Goal: Task Accomplishment & Management: Complete application form

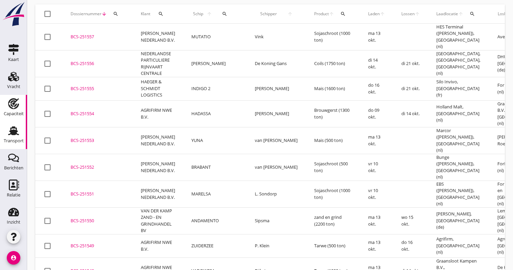
click at [17, 110] on div "Capaciteit" at bounding box center [14, 113] width 20 height 9
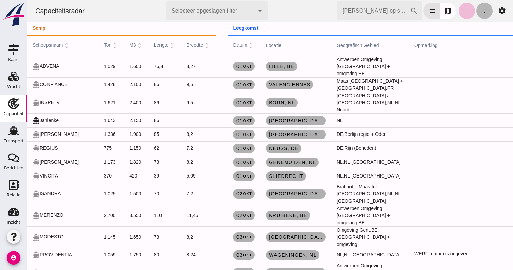
click at [483, 14] on icon "filter_list" at bounding box center [484, 11] width 8 height 8
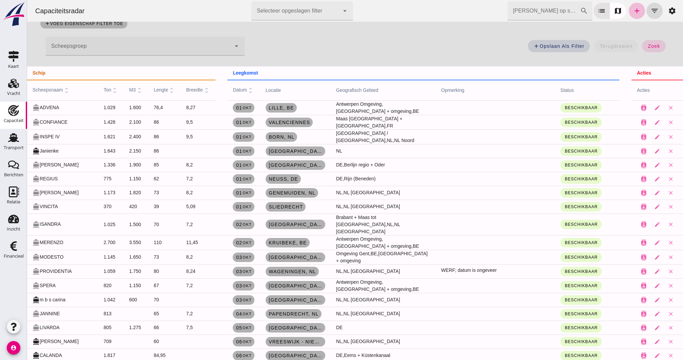
scroll to position [67, 0]
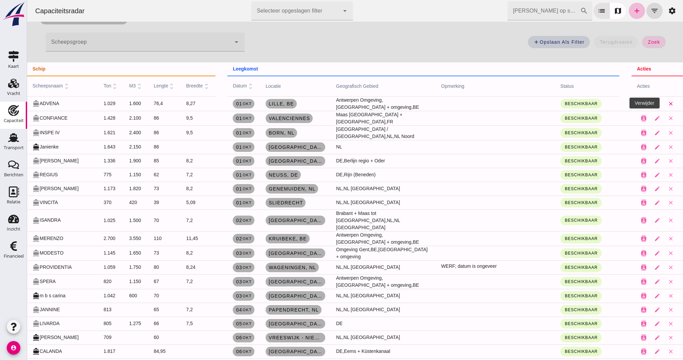
click at [512, 103] on icon "close" at bounding box center [671, 104] width 6 height 6
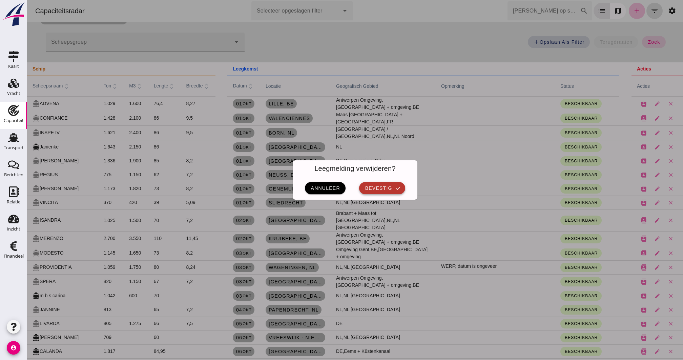
click at [389, 189] on span "bevestig" at bounding box center [378, 187] width 27 height 5
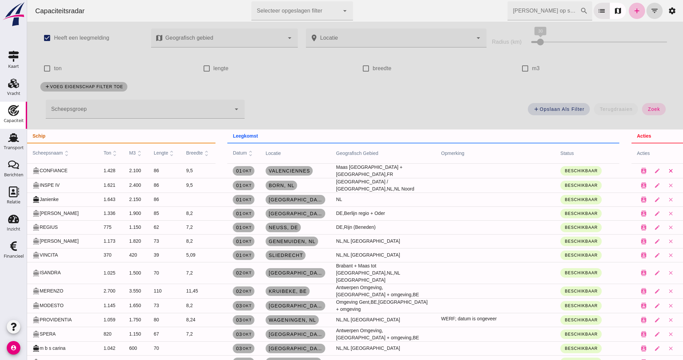
scroll to position [67, 0]
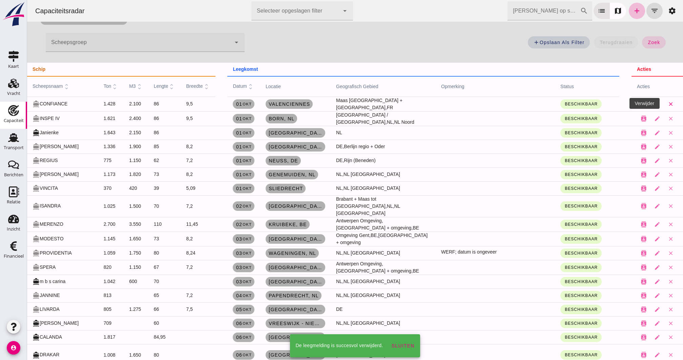
click at [512, 106] on button "close" at bounding box center [671, 104] width 14 height 14
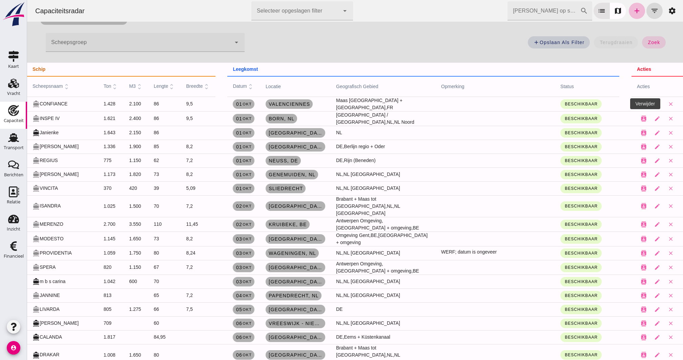
scroll to position [0, 0]
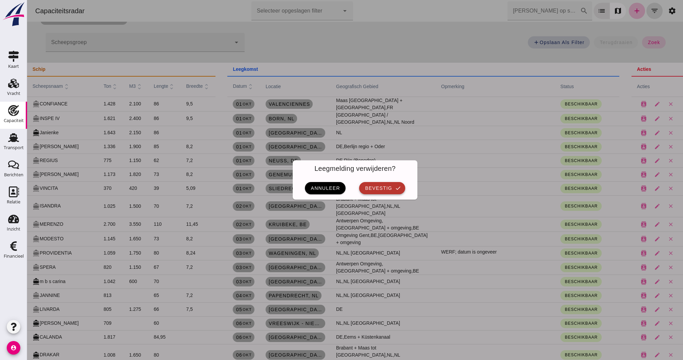
click at [404, 187] on button "bevestig check" at bounding box center [382, 188] width 46 height 12
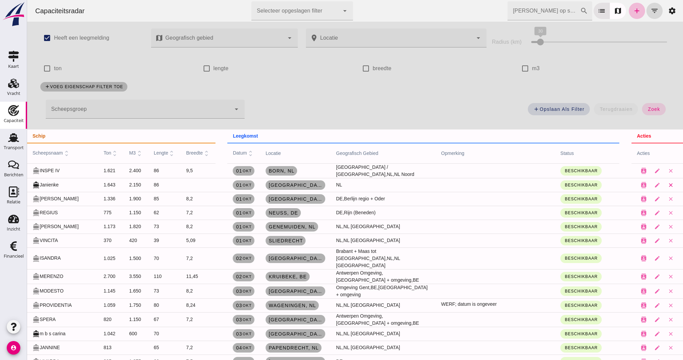
scroll to position [66, 0]
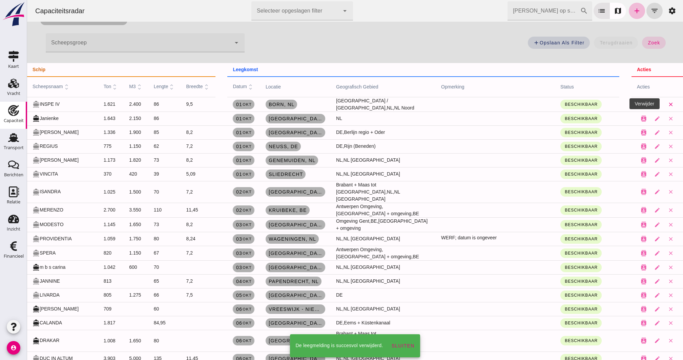
click at [512, 103] on icon "close" at bounding box center [671, 104] width 6 height 6
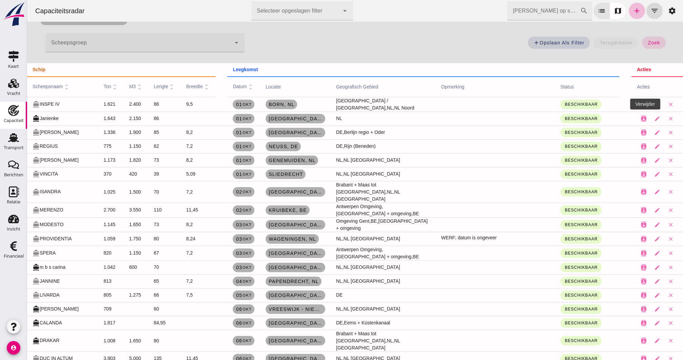
scroll to position [0, 0]
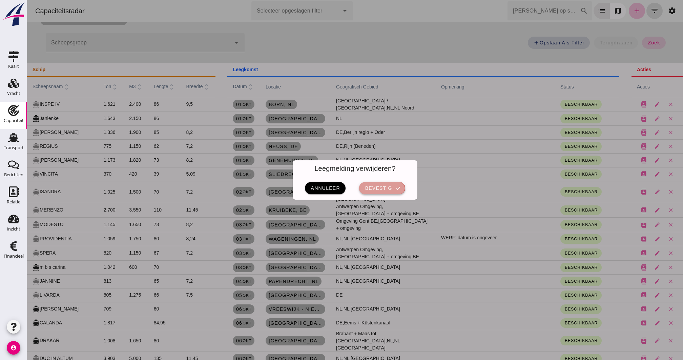
click at [395, 191] on icon "check" at bounding box center [398, 188] width 6 height 6
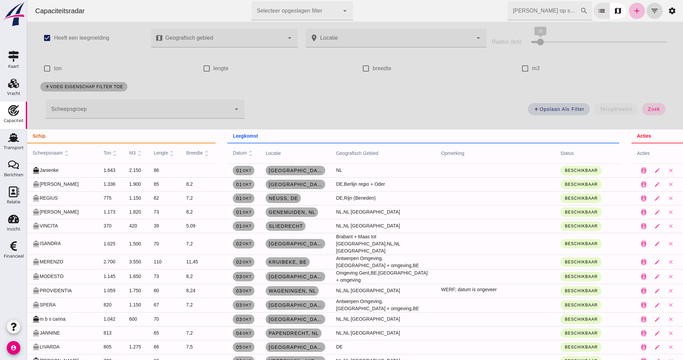
scroll to position [66, 0]
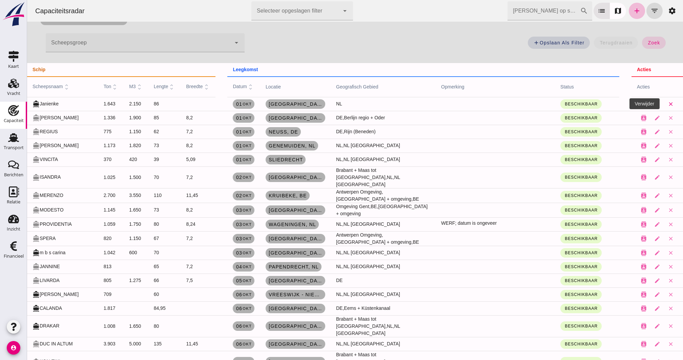
click at [512, 103] on icon "close" at bounding box center [671, 104] width 6 height 6
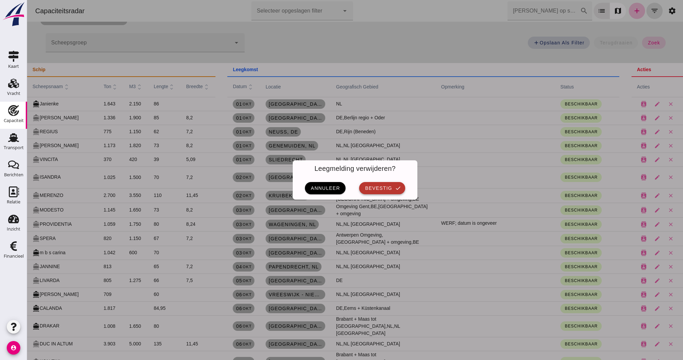
click at [395, 188] on button "bevestig check" at bounding box center [382, 188] width 46 height 12
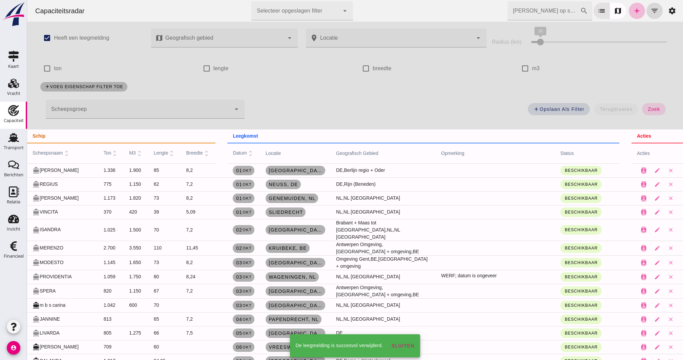
scroll to position [66, 0]
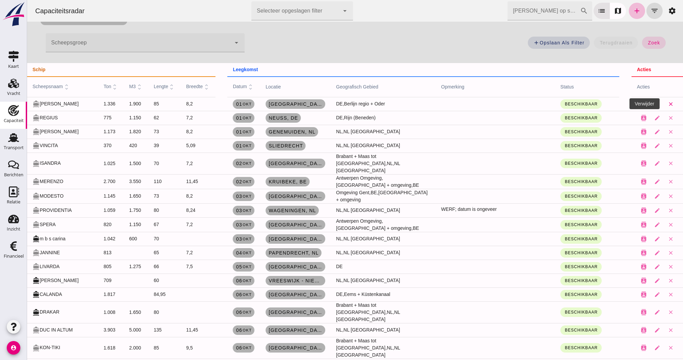
click at [512, 104] on button "close" at bounding box center [671, 104] width 14 height 14
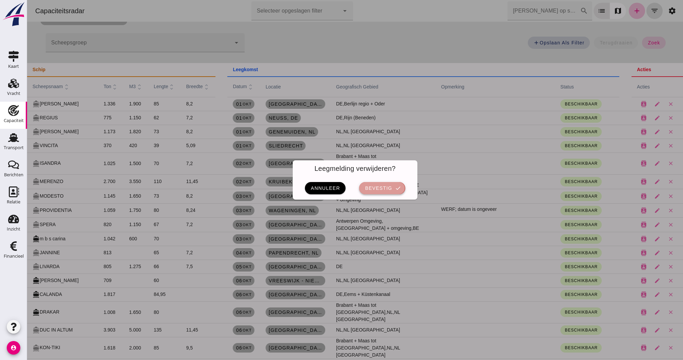
click at [374, 190] on span "bevestig" at bounding box center [378, 187] width 27 height 5
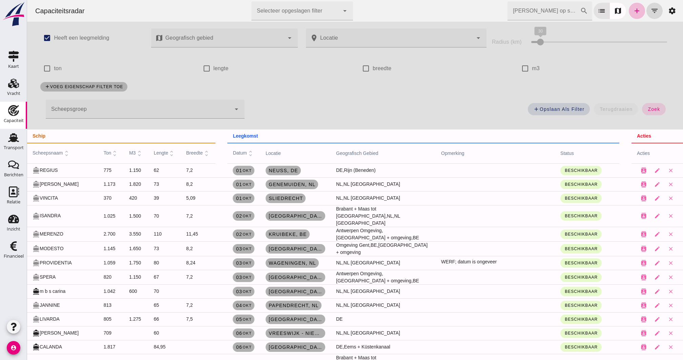
scroll to position [66, 0]
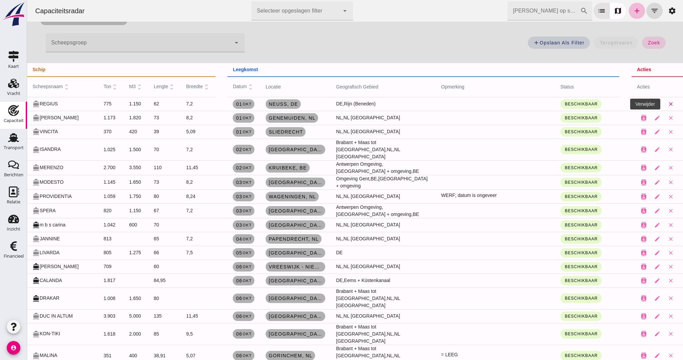
click at [512, 103] on icon "close" at bounding box center [671, 104] width 6 height 6
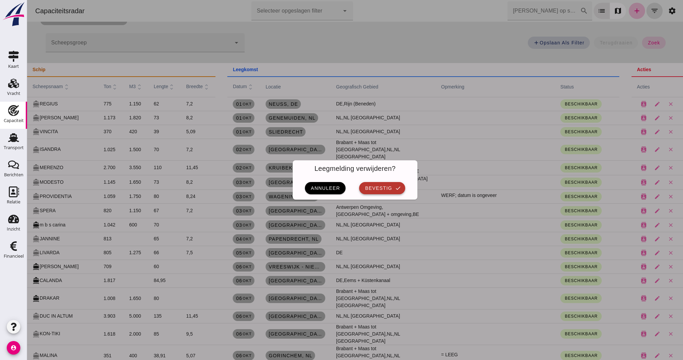
click at [384, 187] on span "bevestig" at bounding box center [378, 187] width 27 height 5
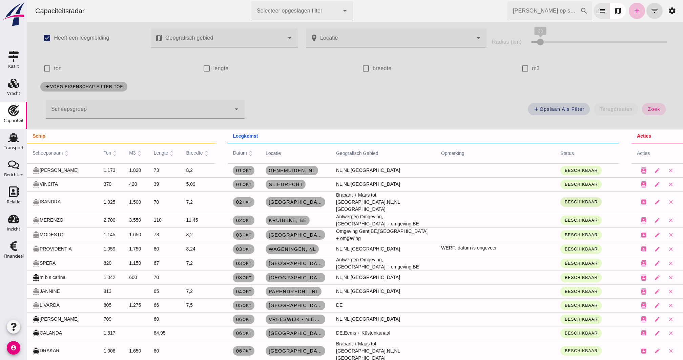
scroll to position [66, 0]
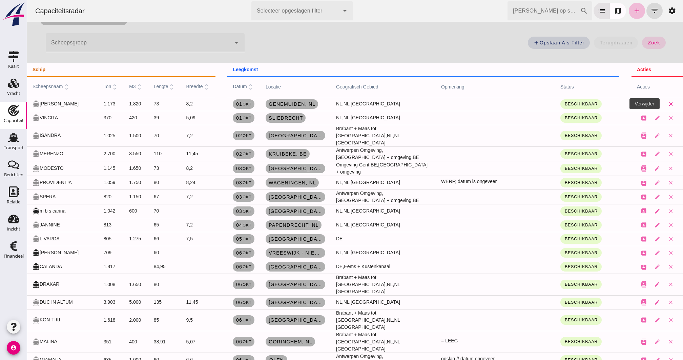
click at [512, 103] on icon "close" at bounding box center [671, 104] width 6 height 6
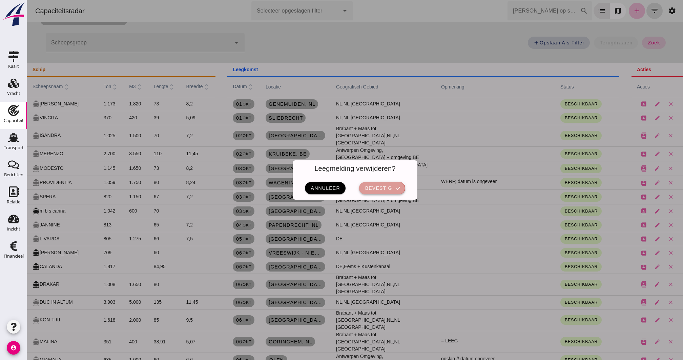
click at [376, 189] on span "bevestig" at bounding box center [378, 187] width 27 height 5
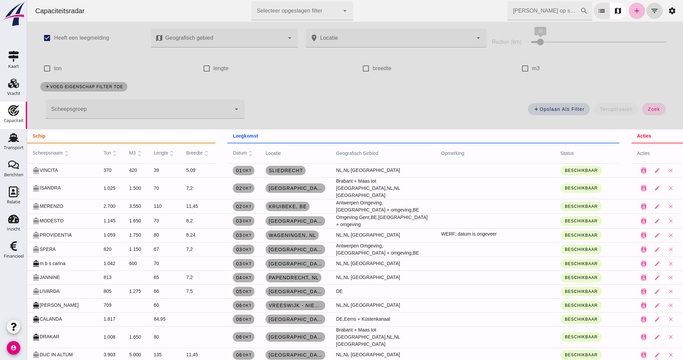
scroll to position [66, 0]
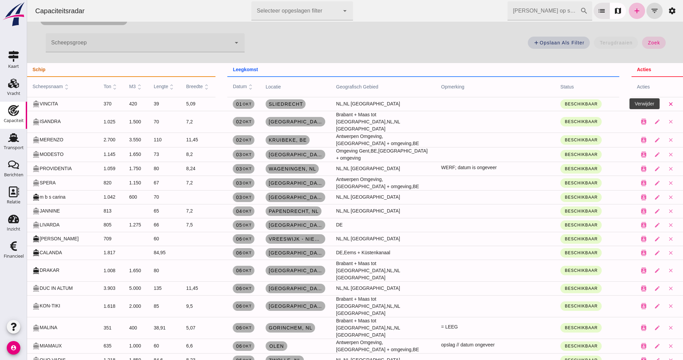
click at [512, 105] on icon "close" at bounding box center [671, 104] width 6 height 6
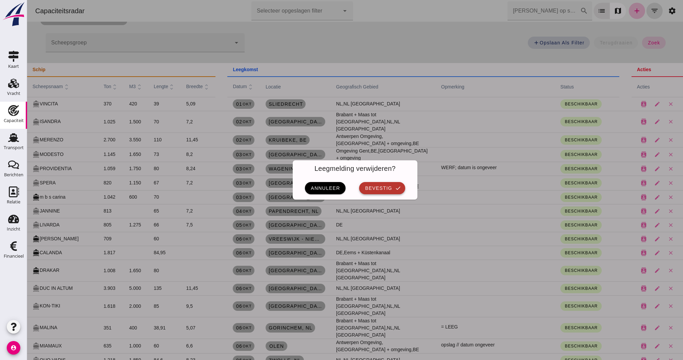
click at [387, 189] on span "bevestig" at bounding box center [378, 187] width 27 height 5
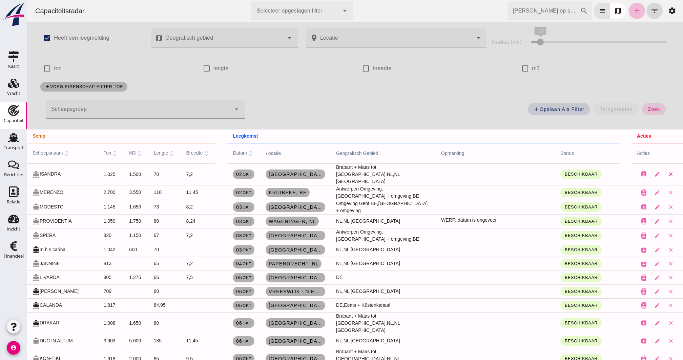
scroll to position [66, 0]
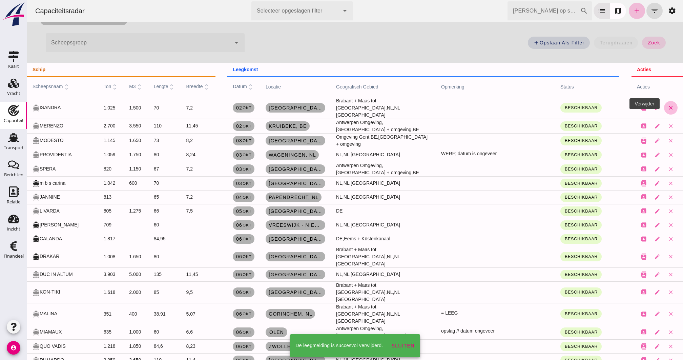
click at [512, 105] on button "close" at bounding box center [671, 108] width 14 height 14
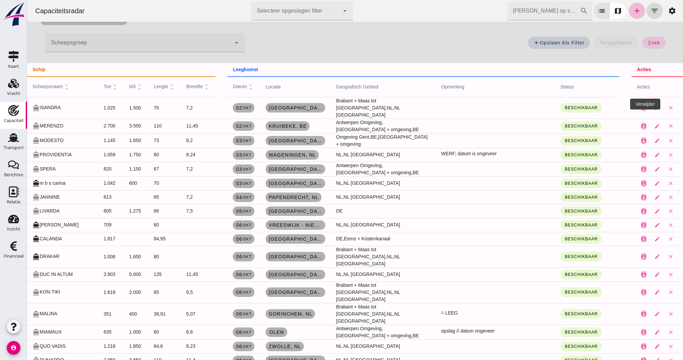
scroll to position [0, 0]
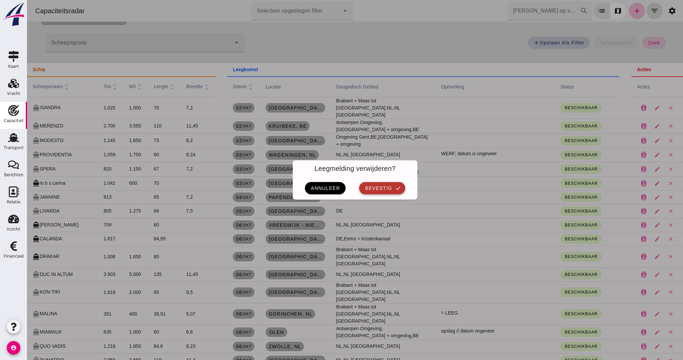
click at [375, 187] on span "bevestig" at bounding box center [378, 187] width 27 height 5
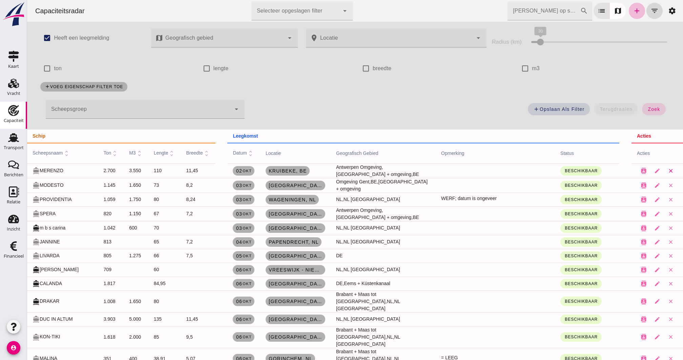
scroll to position [66, 0]
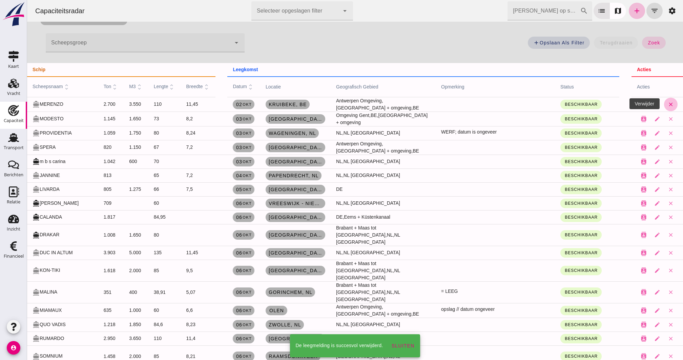
click at [512, 102] on icon "close" at bounding box center [671, 104] width 6 height 6
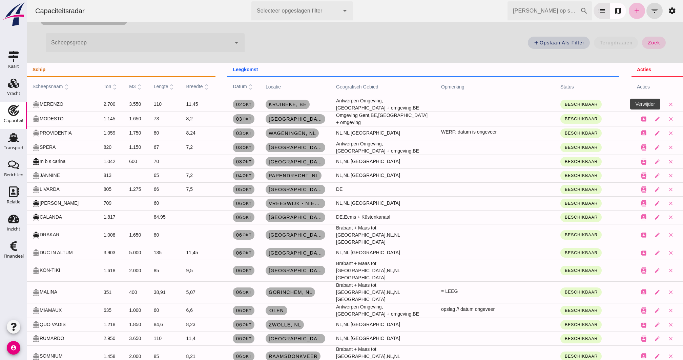
scroll to position [0, 0]
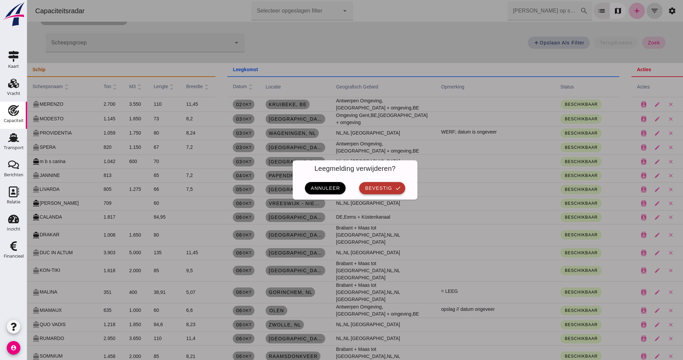
click at [395, 190] on button "bevestig check" at bounding box center [382, 188] width 46 height 12
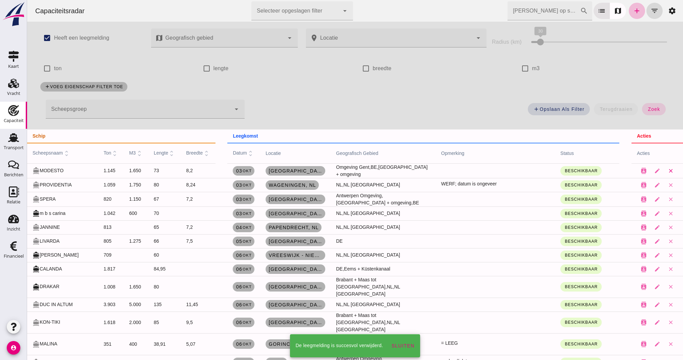
scroll to position [66, 0]
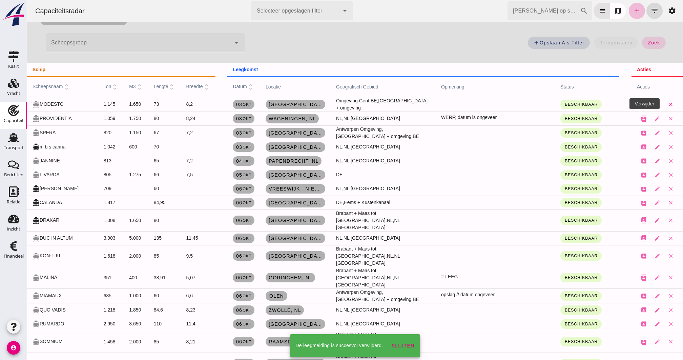
click at [512, 100] on button "close" at bounding box center [671, 105] width 14 height 14
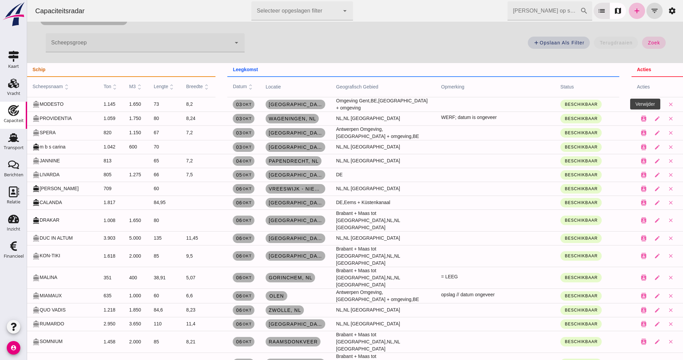
scroll to position [0, 0]
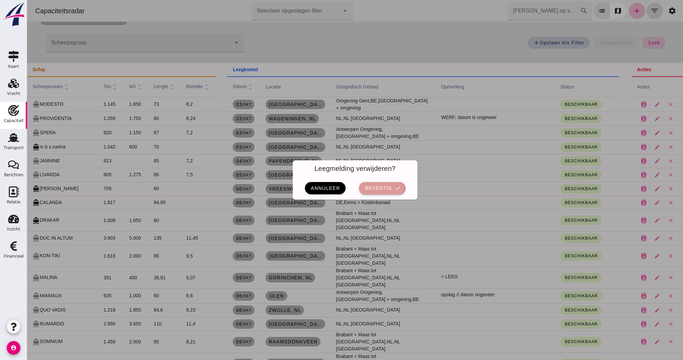
click at [388, 187] on span "bevestig" at bounding box center [378, 187] width 27 height 5
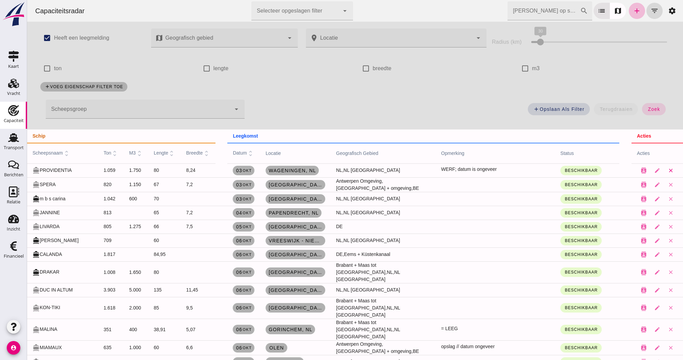
scroll to position [66, 0]
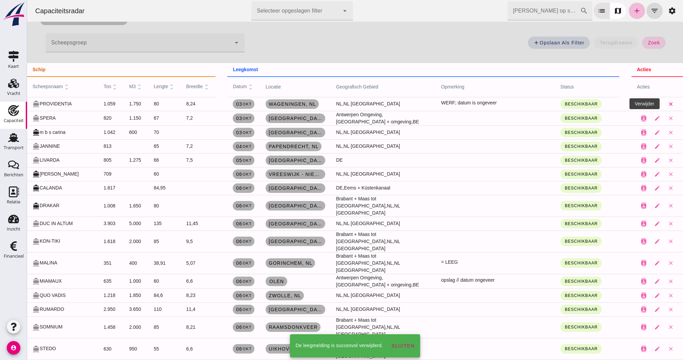
click at [512, 104] on icon "close" at bounding box center [671, 104] width 6 height 6
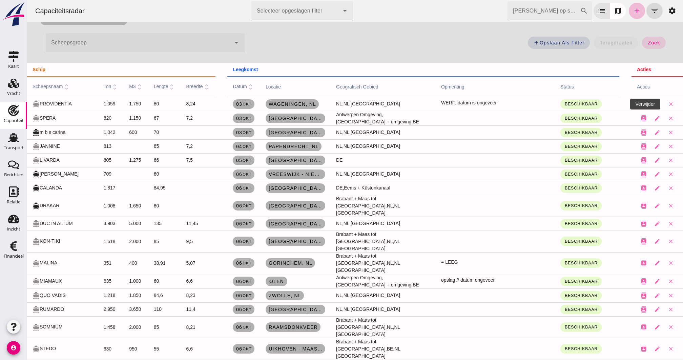
scroll to position [0, 0]
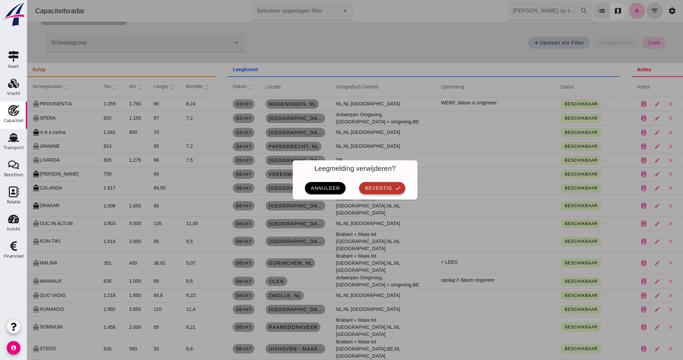
click at [375, 186] on span "bevestig" at bounding box center [378, 187] width 27 height 5
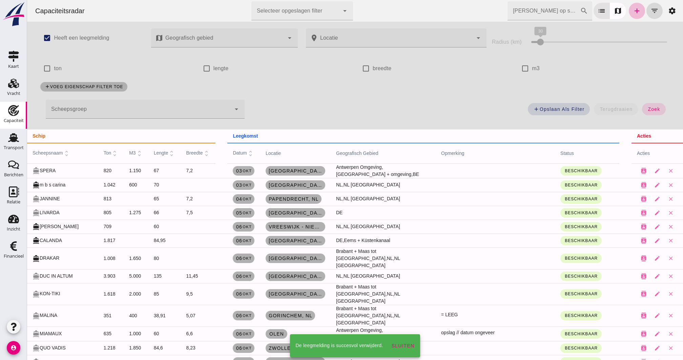
scroll to position [66, 0]
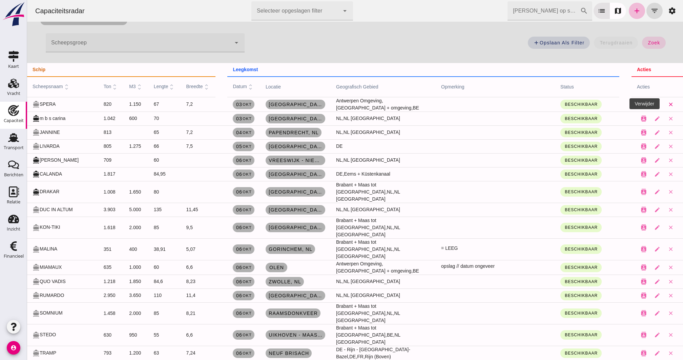
click at [512, 105] on icon "close" at bounding box center [671, 104] width 6 height 6
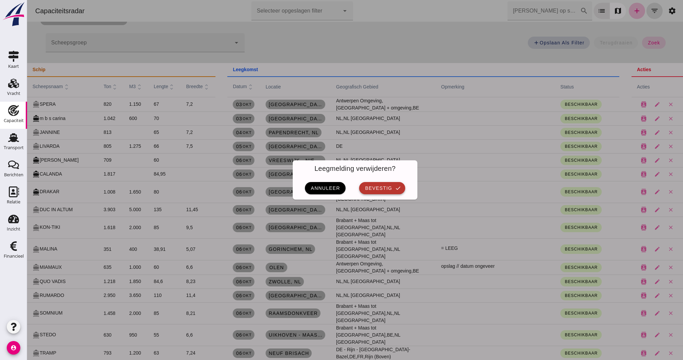
click at [391, 190] on span "bevestig" at bounding box center [378, 187] width 27 height 5
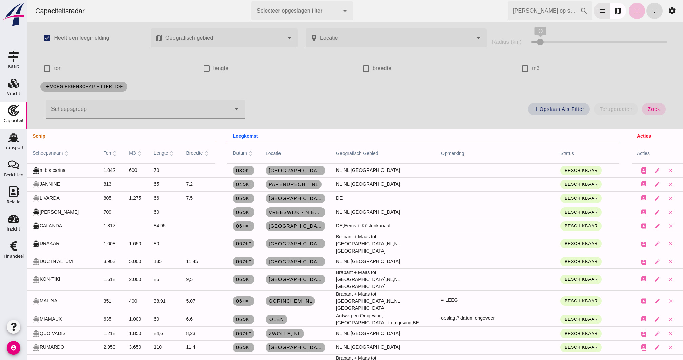
scroll to position [66, 0]
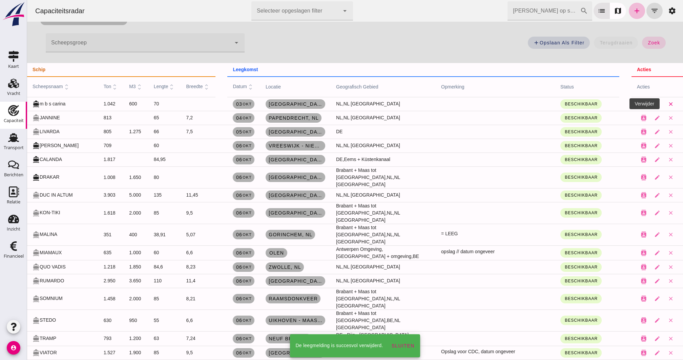
click at [512, 105] on icon "close" at bounding box center [671, 104] width 6 height 6
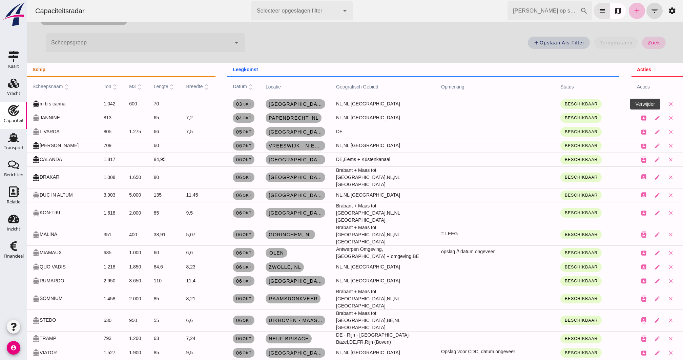
scroll to position [0, 0]
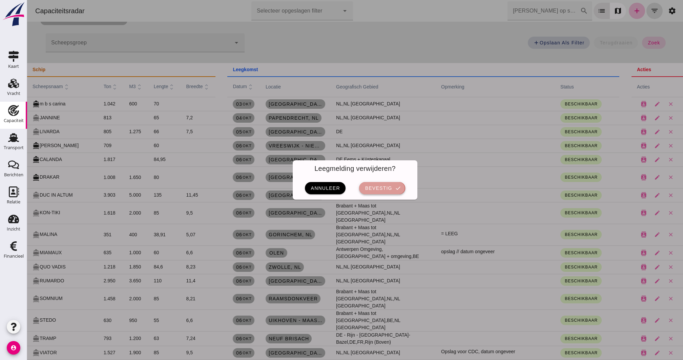
click at [382, 186] on span "bevestig" at bounding box center [378, 187] width 27 height 5
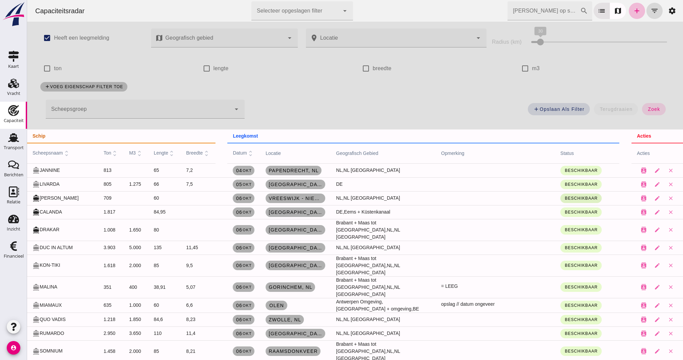
scroll to position [66, 0]
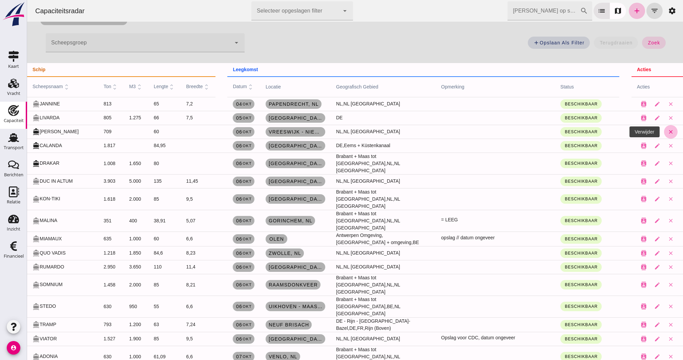
click at [512, 133] on icon "close" at bounding box center [671, 132] width 6 height 6
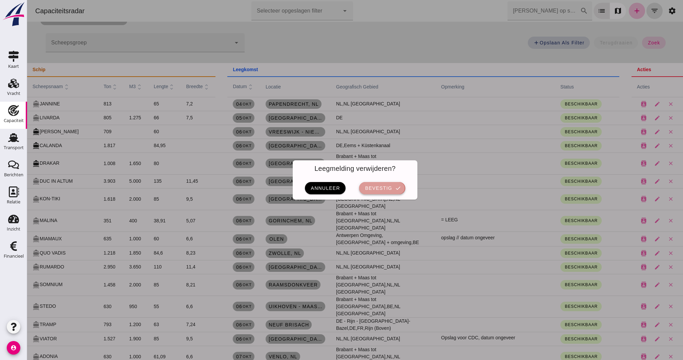
click at [395, 190] on button "bevestig check" at bounding box center [382, 188] width 46 height 12
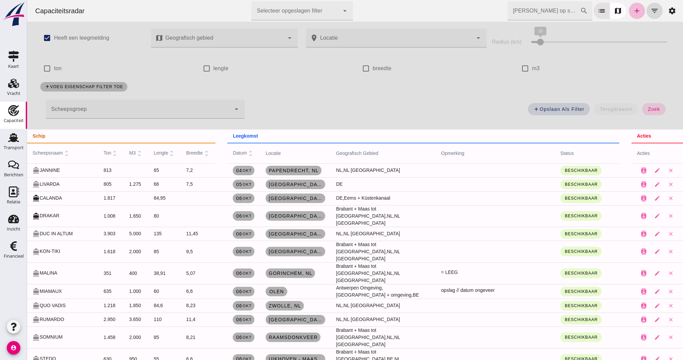
scroll to position [66, 0]
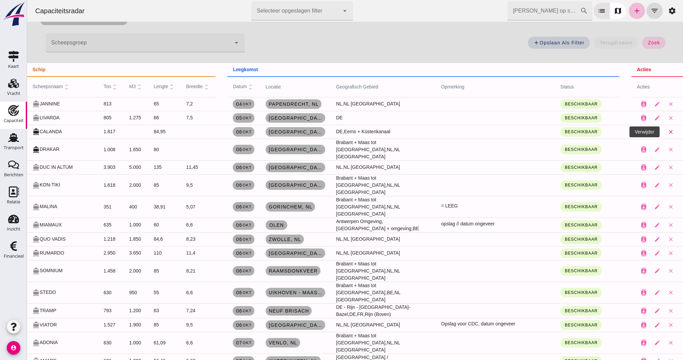
click at [512, 131] on icon "close" at bounding box center [671, 132] width 6 height 6
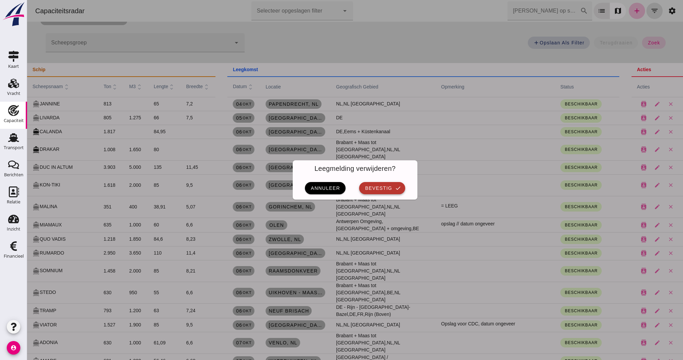
click at [391, 187] on span "bevestig" at bounding box center [378, 187] width 27 height 5
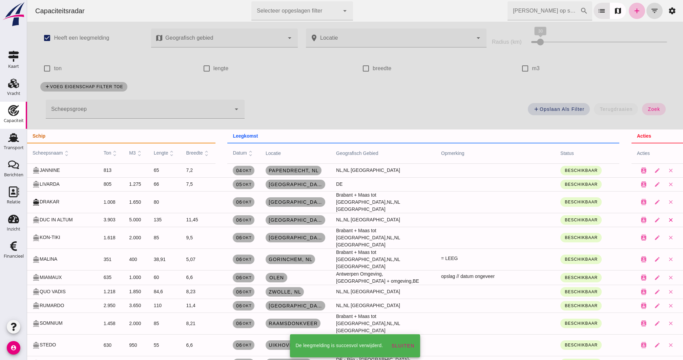
scroll to position [66, 0]
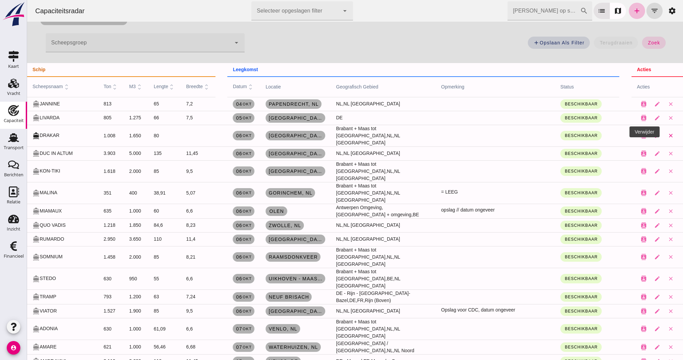
click at [512, 133] on icon "close" at bounding box center [671, 136] width 6 height 6
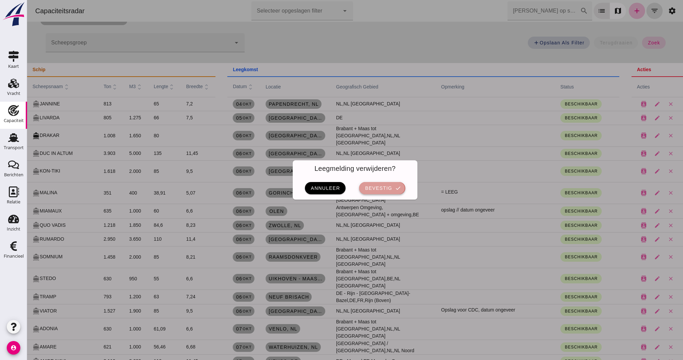
click at [365, 190] on span "bevestig" at bounding box center [378, 187] width 27 height 5
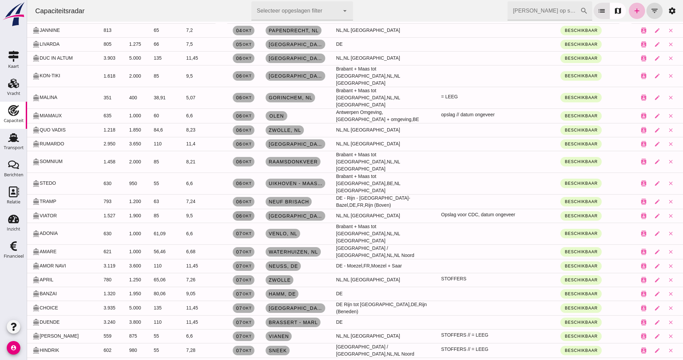
scroll to position [155, 0]
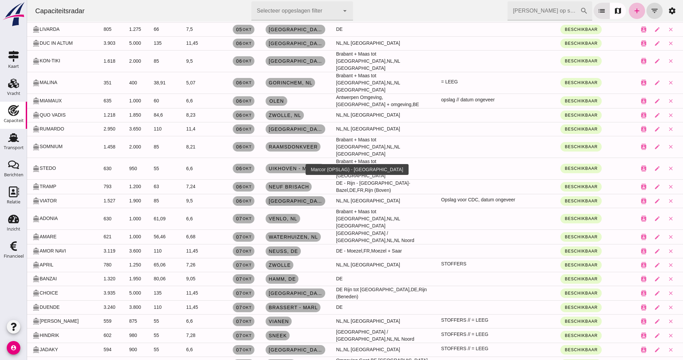
click at [273, 198] on span "[GEOGRAPHIC_DATA]" at bounding box center [296, 200] width 54 height 5
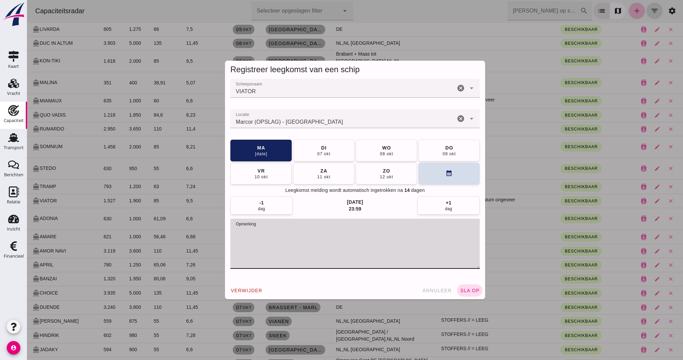
drag, startPoint x: 349, startPoint y: 235, endPoint x: 202, endPoint y: 216, distance: 148.3
click at [202, 217] on div "Registreer leegkomst van een schip Scheepsnaam Scheepsnaam VIATOR cancel arrow_…" at bounding box center [355, 180] width 656 height 360
click at [275, 174] on button "vr 10 okt" at bounding box center [261, 173] width 61 height 22
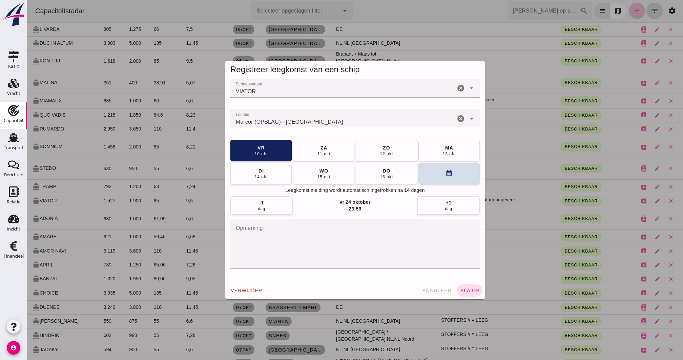
click at [460, 118] on icon "cancel" at bounding box center [461, 119] width 8 height 8
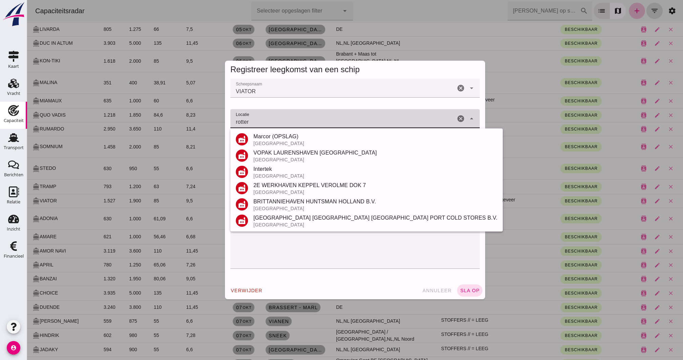
click at [295, 156] on div "VOPAK LAURENSHAVEN [GEOGRAPHIC_DATA]" at bounding box center [376, 153] width 244 height 8
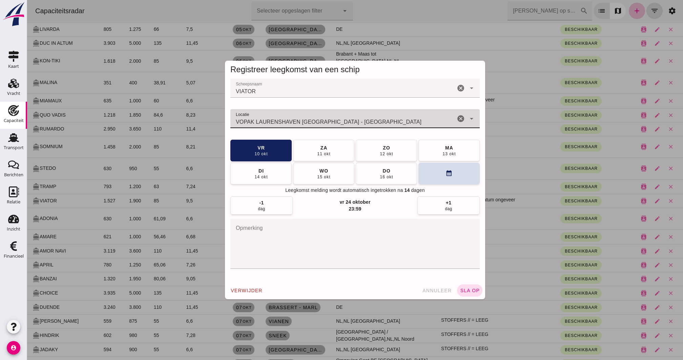
click at [377, 119] on input "VOPAK LAURENSHAVEN [GEOGRAPHIC_DATA] - [GEOGRAPHIC_DATA]" at bounding box center [343, 122] width 225 height 8
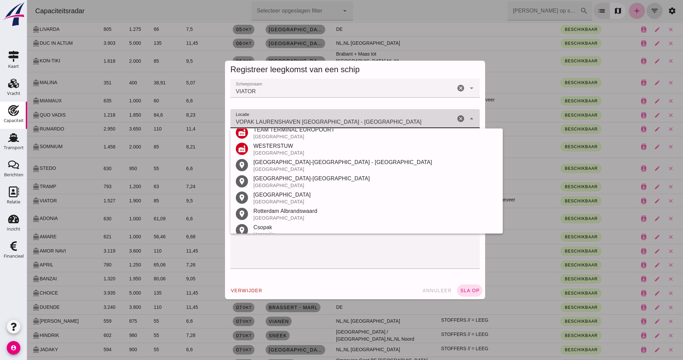
scroll to position [989, 0]
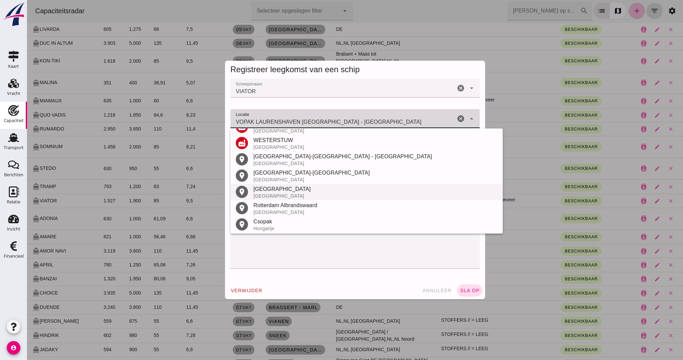
click at [281, 192] on div "[GEOGRAPHIC_DATA]" at bounding box center [376, 189] width 244 height 8
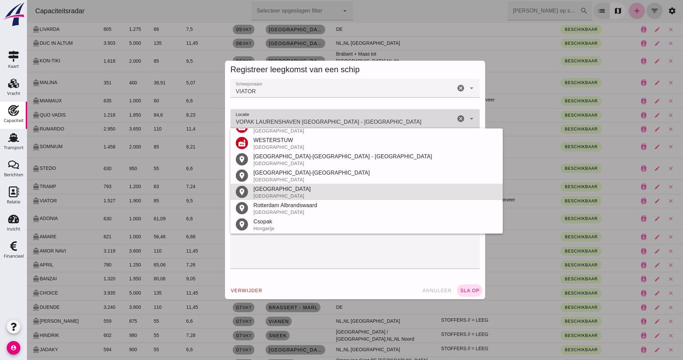
type input "[GEOGRAPHIC_DATA] - [GEOGRAPHIC_DATA]"
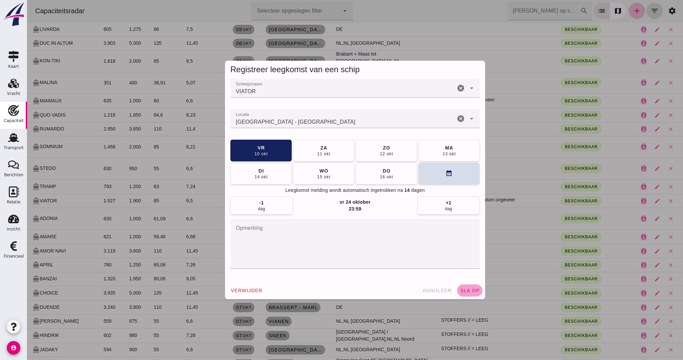
click at [475, 270] on span "sla op" at bounding box center [470, 290] width 20 height 5
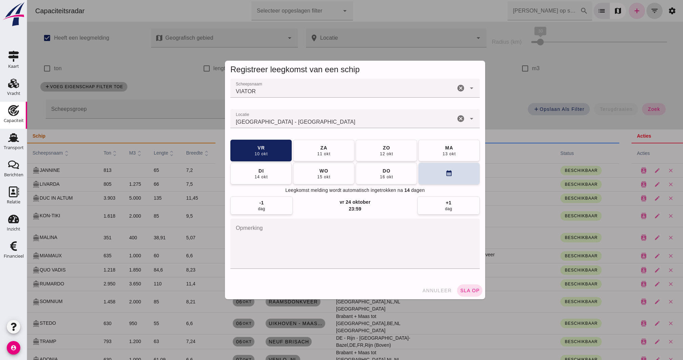
scroll to position [155, 0]
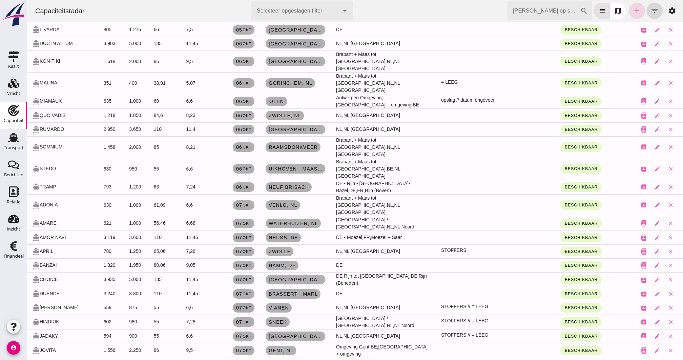
click at [243, 270] on span "[DATE]" at bounding box center [244, 307] width 16 height 5
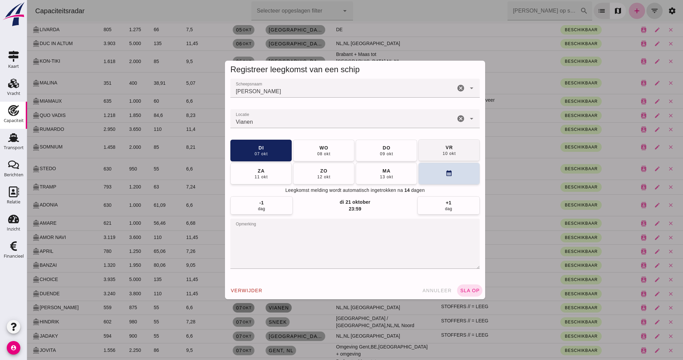
click at [441, 154] on button "vr 10 okt" at bounding box center [449, 150] width 61 height 22
click at [458, 270] on button "sla op" at bounding box center [469, 290] width 25 height 12
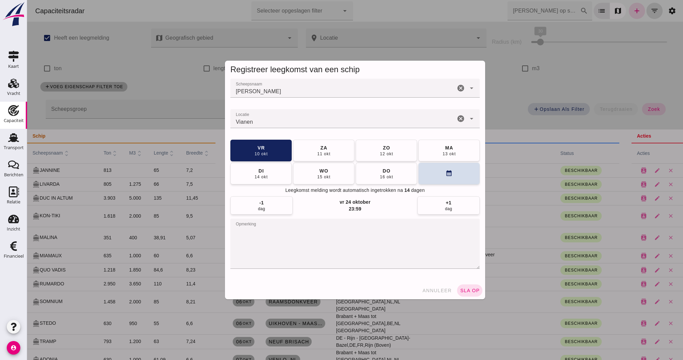
scroll to position [155, 0]
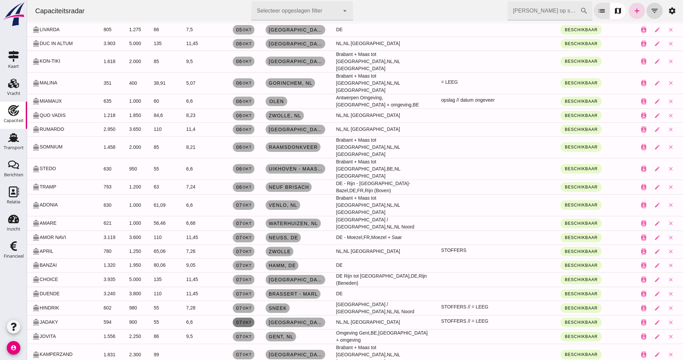
click at [246, 270] on small "okt" at bounding box center [246, 322] width 9 height 4
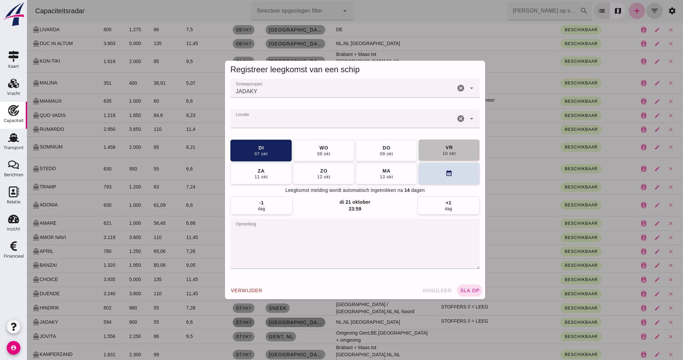
click at [450, 151] on div "10 okt" at bounding box center [449, 153] width 14 height 5
click at [471, 270] on button "sla op" at bounding box center [469, 290] width 25 height 12
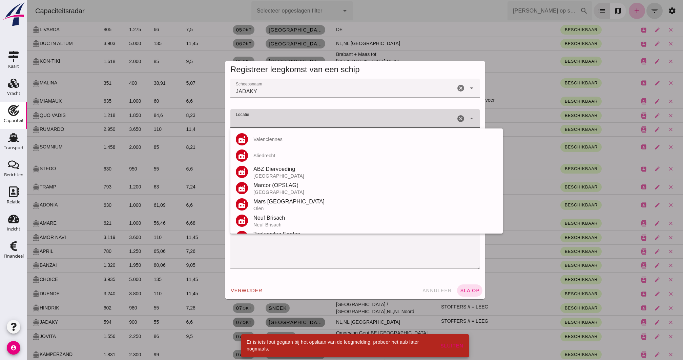
click at [319, 122] on input "Locatie" at bounding box center [343, 122] width 225 height 8
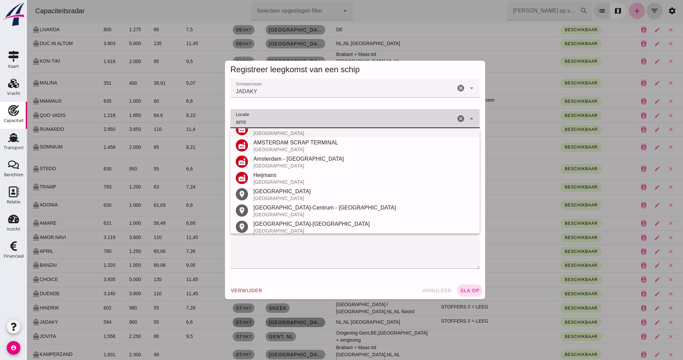
scroll to position [142, 0]
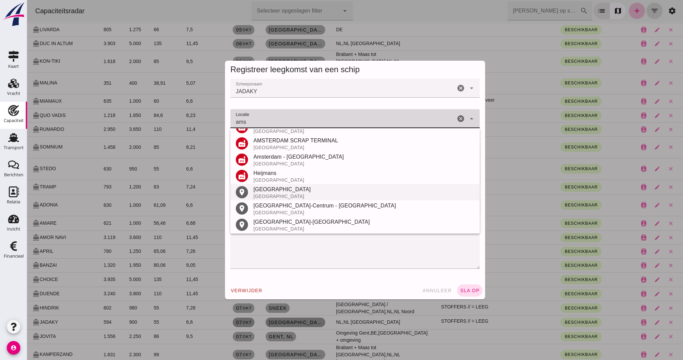
click at [285, 196] on div "[GEOGRAPHIC_DATA]" at bounding box center [364, 196] width 221 height 5
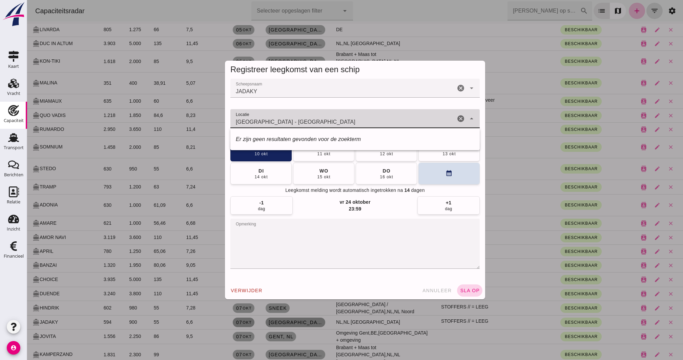
type input "[GEOGRAPHIC_DATA] - [GEOGRAPHIC_DATA]"
click at [473, 270] on button "sla op" at bounding box center [469, 290] width 25 height 12
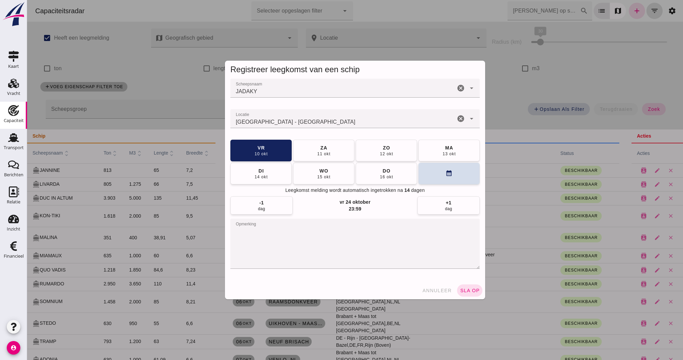
scroll to position [155, 0]
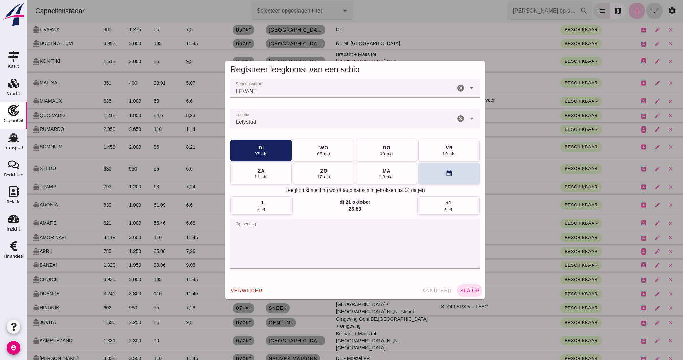
type input "Lelystad"
click at [398, 117] on div "Lelystad Lelystad" at bounding box center [343, 118] width 225 height 19
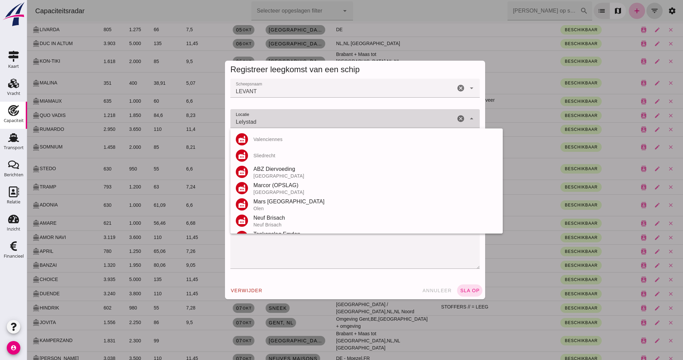
click at [398, 117] on div "Lelystad Lelystad" at bounding box center [343, 118] width 225 height 19
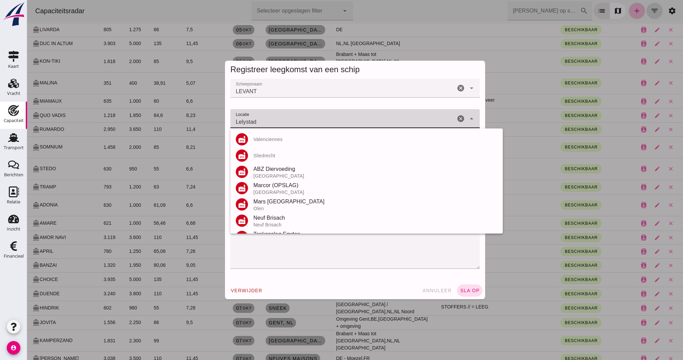
click at [461, 120] on icon "cancel" at bounding box center [461, 119] width 8 height 8
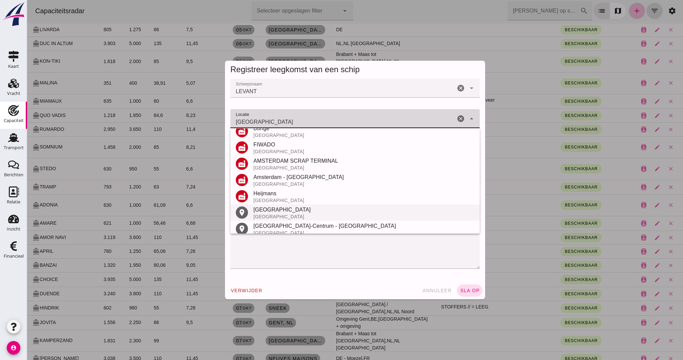
scroll to position [106, 0]
click at [266, 210] on div "[GEOGRAPHIC_DATA]" at bounding box center [364, 210] width 221 height 8
type input "[GEOGRAPHIC_DATA] - [GEOGRAPHIC_DATA]"
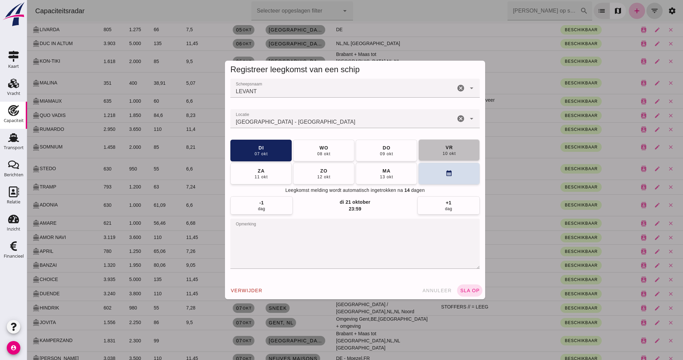
click at [447, 154] on div "10 okt" at bounding box center [449, 153] width 14 height 5
click at [459, 270] on button "sla op" at bounding box center [469, 290] width 25 height 12
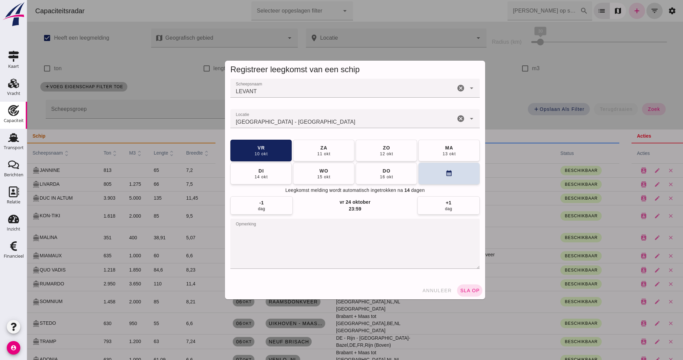
scroll to position [155, 0]
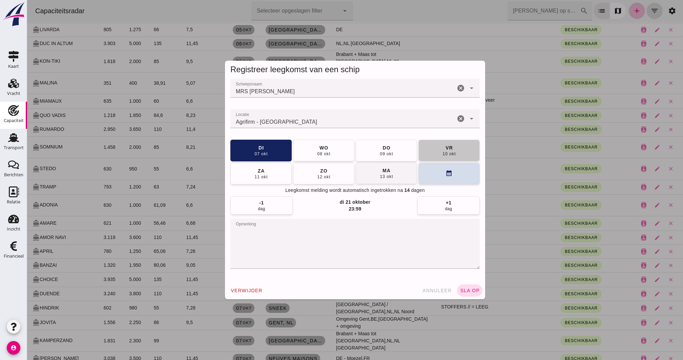
click at [461, 151] on button "vr 10 okt" at bounding box center [449, 151] width 61 height 22
click at [472, 270] on button "sla op" at bounding box center [469, 290] width 25 height 12
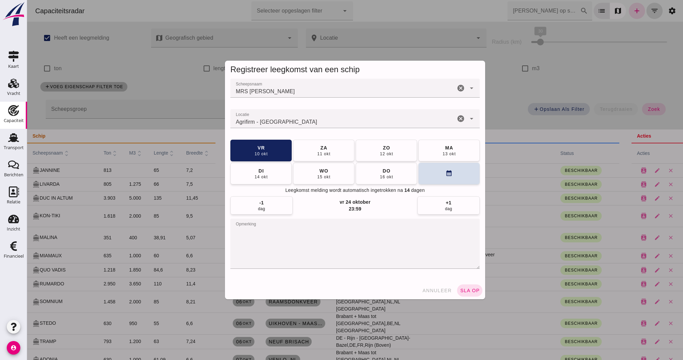
scroll to position [155, 0]
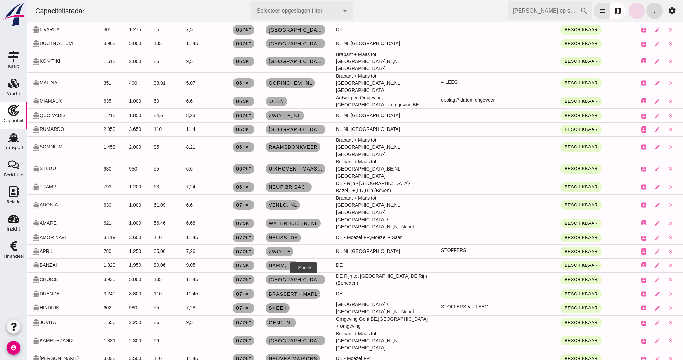
click at [278, 270] on span "Sneek" at bounding box center [278, 307] width 19 height 5
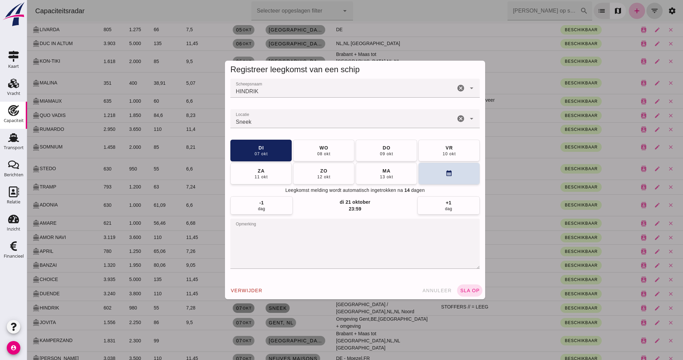
click at [458, 120] on icon "cancel" at bounding box center [461, 119] width 8 height 8
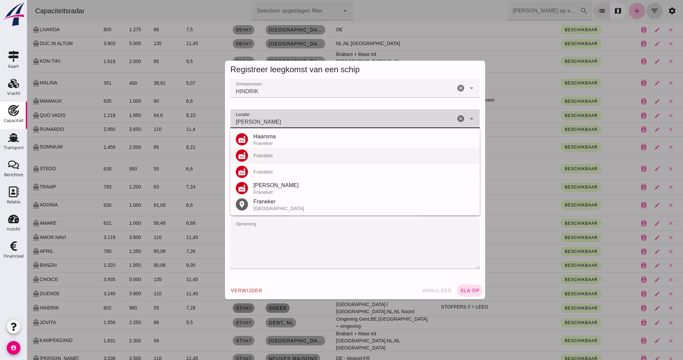
drag, startPoint x: 263, startPoint y: 127, endPoint x: 264, endPoint y: 157, distance: 29.8
click at [264, 157] on div "Franeker" at bounding box center [364, 155] width 221 height 5
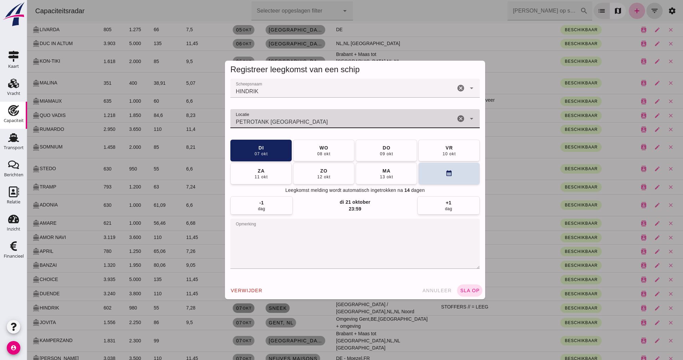
click at [287, 117] on div "PETROTANK [GEOGRAPHIC_DATA] - [GEOGRAPHIC_DATA] [GEOGRAPHIC_DATA] - [GEOGRAPHIC…" at bounding box center [343, 118] width 225 height 19
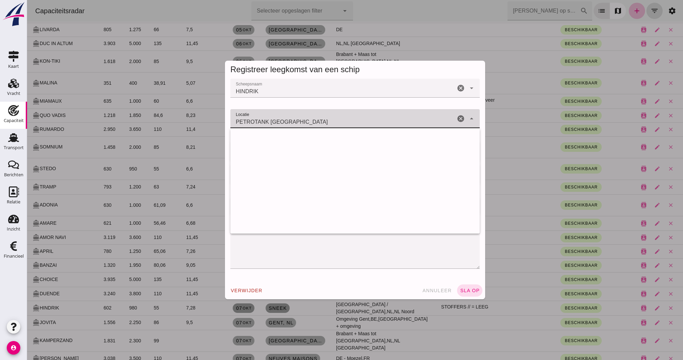
scroll to position [1400, 0]
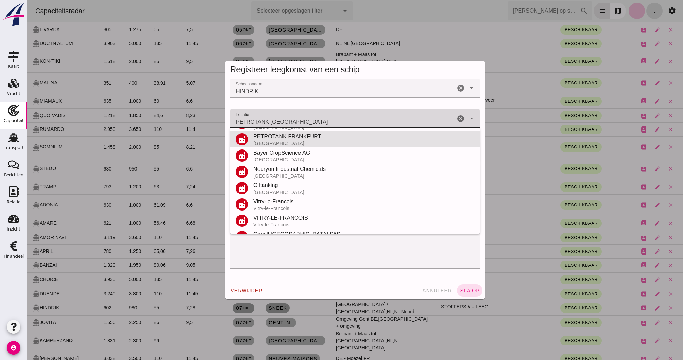
click at [283, 121] on input "PETROTANK [GEOGRAPHIC_DATA]" at bounding box center [343, 122] width 225 height 8
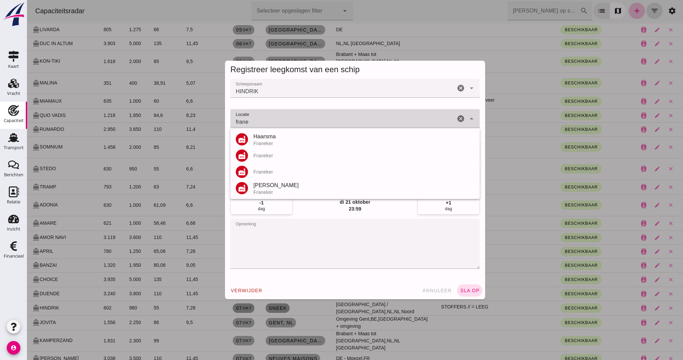
scroll to position [0, 0]
drag, startPoint x: 266, startPoint y: 142, endPoint x: 261, endPoint y: 155, distance: 14.5
click at [261, 155] on div "Franeker" at bounding box center [364, 155] width 221 height 5
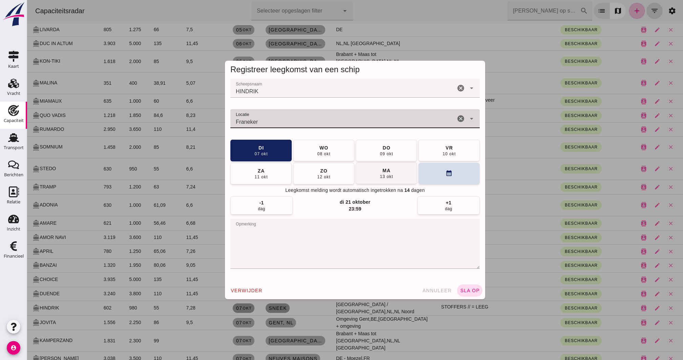
type input "Franeker"
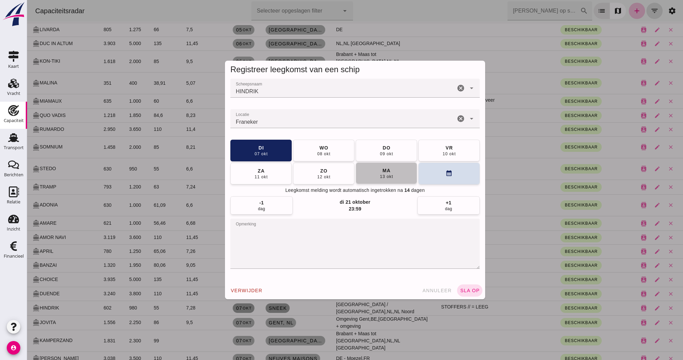
click at [394, 177] on button "[DATE]" at bounding box center [386, 173] width 61 height 22
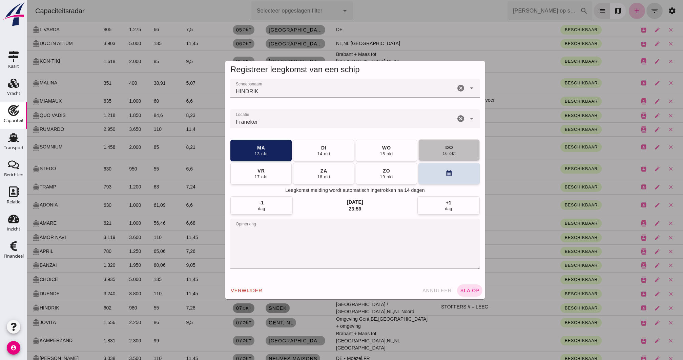
click at [442, 154] on div "16 okt" at bounding box center [449, 153] width 14 height 5
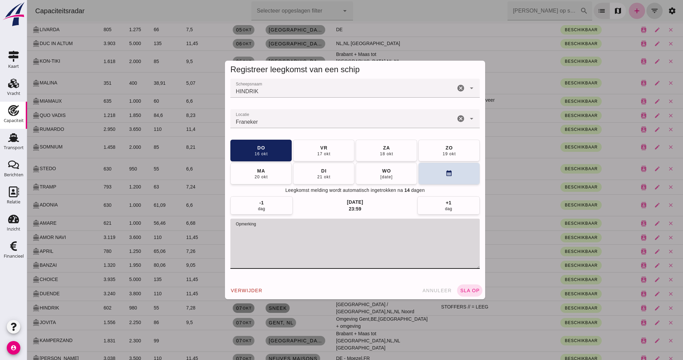
drag, startPoint x: 413, startPoint y: 225, endPoint x: 311, endPoint y: 229, distance: 102.1
click at [311, 229] on textarea "opmerking" at bounding box center [356, 244] width 250 height 50
type textarea "STOFFERS"
click at [473, 270] on span "sla op" at bounding box center [470, 290] width 20 height 5
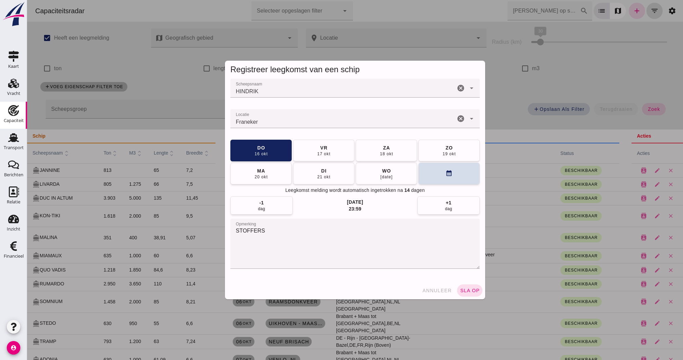
scroll to position [155, 0]
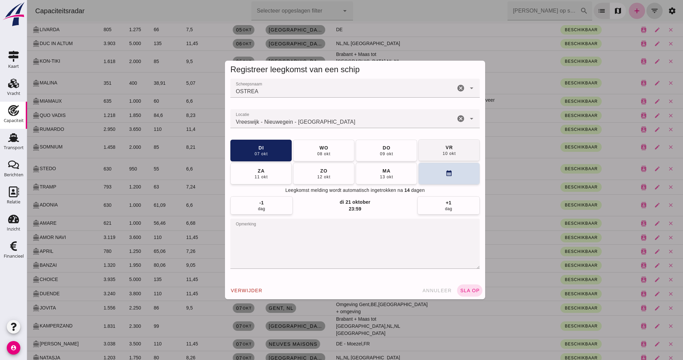
click at [435, 155] on button "vr 10 okt" at bounding box center [449, 150] width 61 height 22
click at [469, 270] on span "sla op" at bounding box center [470, 290] width 20 height 5
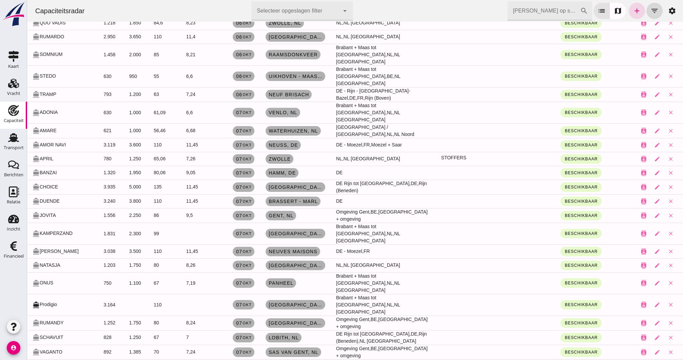
scroll to position [253, 0]
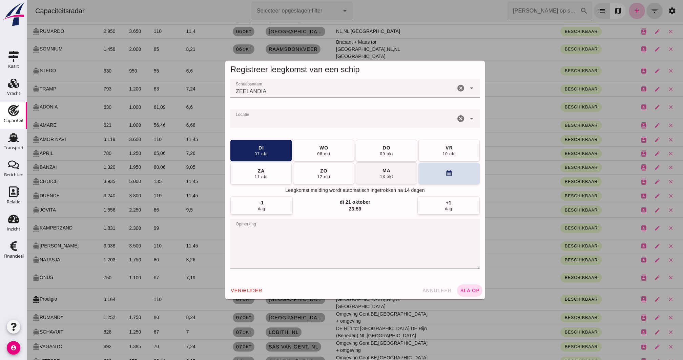
click at [388, 177] on div "13 okt" at bounding box center [387, 176] width 14 height 5
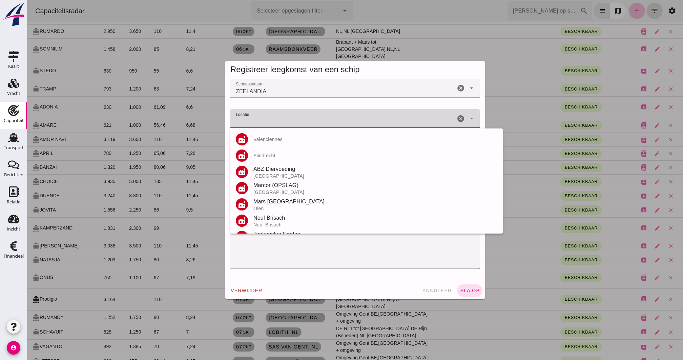
click at [357, 124] on input "Locatie" at bounding box center [343, 122] width 225 height 8
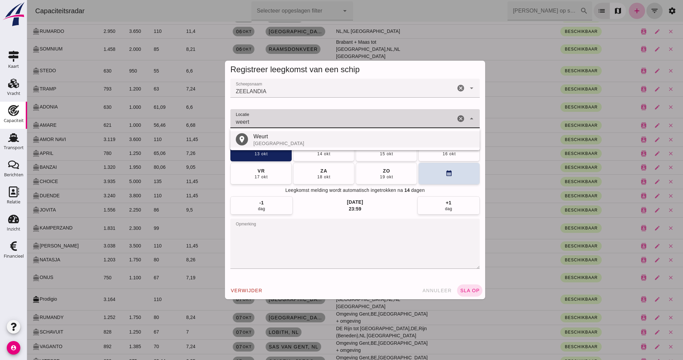
drag, startPoint x: 331, startPoint y: 145, endPoint x: 277, endPoint y: 133, distance: 55.5
click at [277, 133] on div "Weurt" at bounding box center [364, 137] width 221 height 8
click at [320, 120] on input "Weert - [GEOGRAPHIC_DATA]" at bounding box center [343, 122] width 225 height 8
drag, startPoint x: 298, startPoint y: 142, endPoint x: 272, endPoint y: 140, distance: 26.5
click at [272, 141] on div "[GEOGRAPHIC_DATA]" at bounding box center [364, 143] width 221 height 5
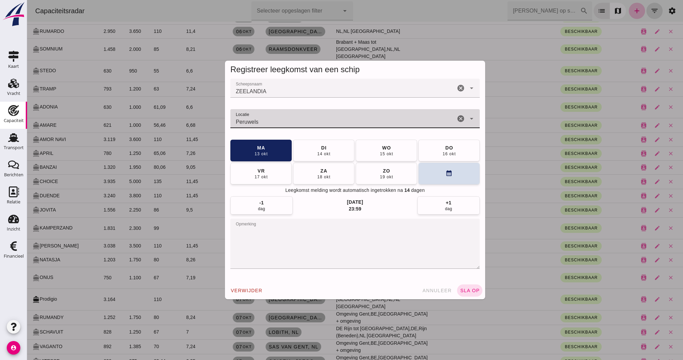
click at [267, 121] on input "Peruwels" at bounding box center [343, 122] width 225 height 8
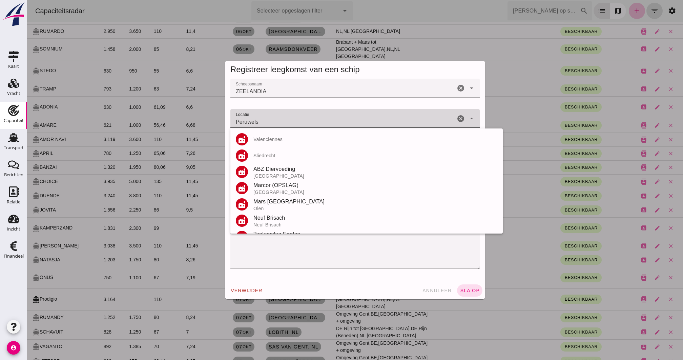
click at [263, 121] on input "Peruwels" at bounding box center [343, 122] width 225 height 8
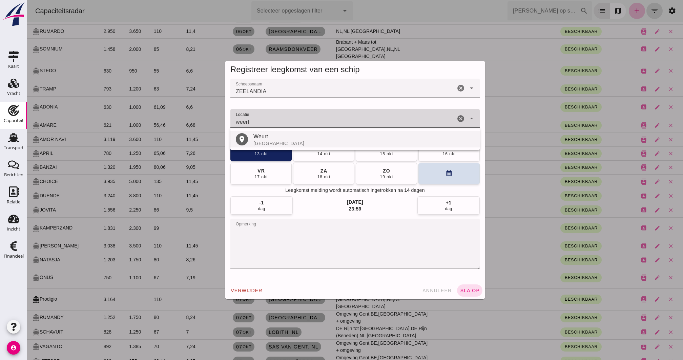
drag, startPoint x: 261, startPoint y: 136, endPoint x: 267, endPoint y: 140, distance: 7.5
click at [267, 141] on div "[GEOGRAPHIC_DATA]" at bounding box center [364, 143] width 221 height 5
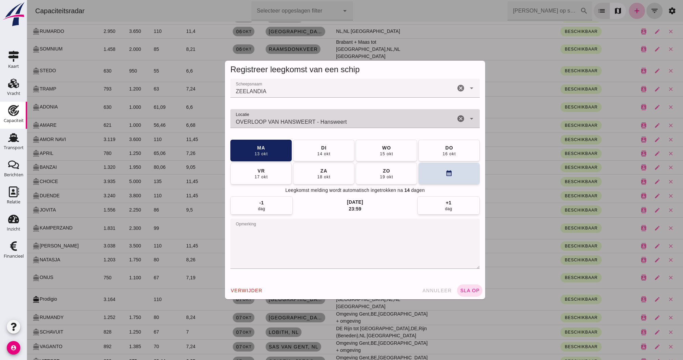
click at [275, 122] on input "OVERLOOP VAN HANSWEERT - Hansweert" at bounding box center [343, 122] width 225 height 8
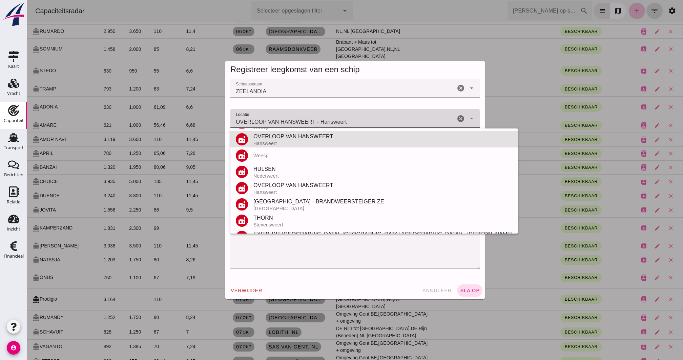
click at [275, 122] on input "OVERLOOP VAN HANSWEERT - Hansweert" at bounding box center [343, 122] width 225 height 8
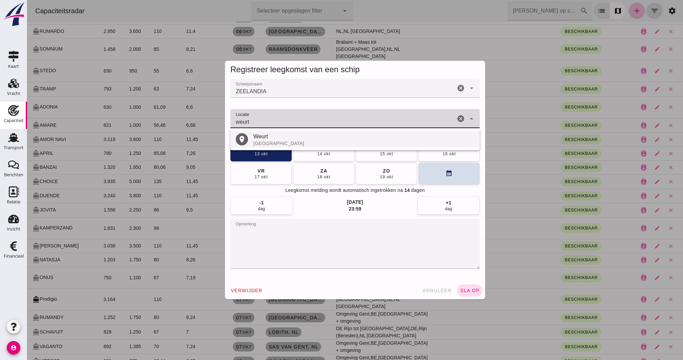
click at [262, 138] on div "Weurt" at bounding box center [364, 137] width 221 height 8
type input "Weurt - [GEOGRAPHIC_DATA]"
click at [470, 270] on span "sla op" at bounding box center [470, 290] width 20 height 5
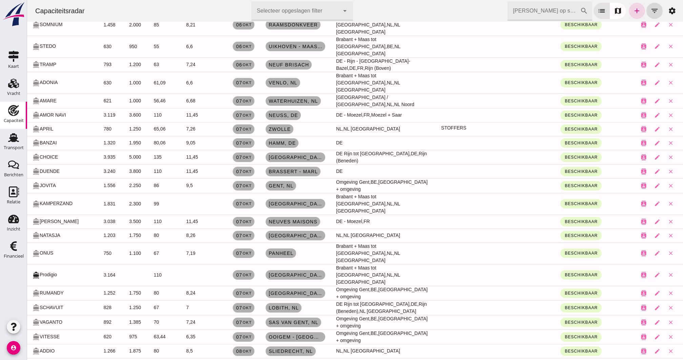
scroll to position [278, 0]
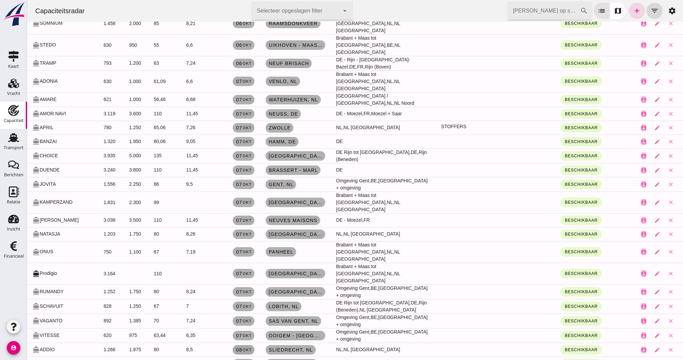
click at [242, 270] on small "okt" at bounding box center [246, 350] width 9 height 4
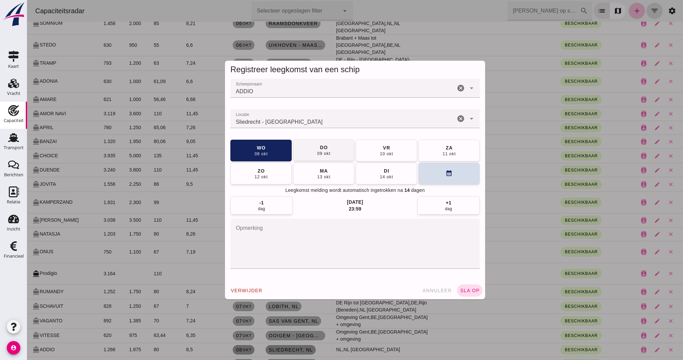
click at [333, 154] on button "do 09 okt" at bounding box center [323, 150] width 61 height 22
click at [476, 270] on span "sla op" at bounding box center [470, 290] width 20 height 5
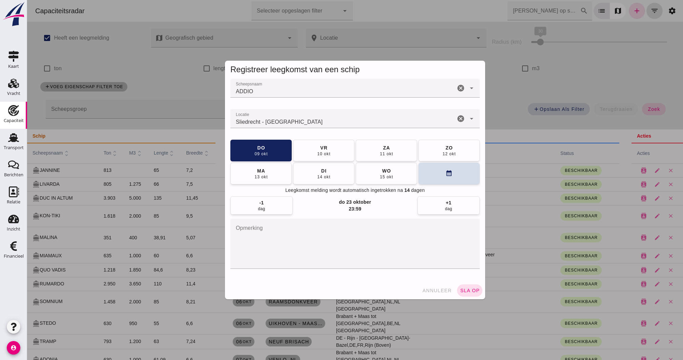
scroll to position [278, 0]
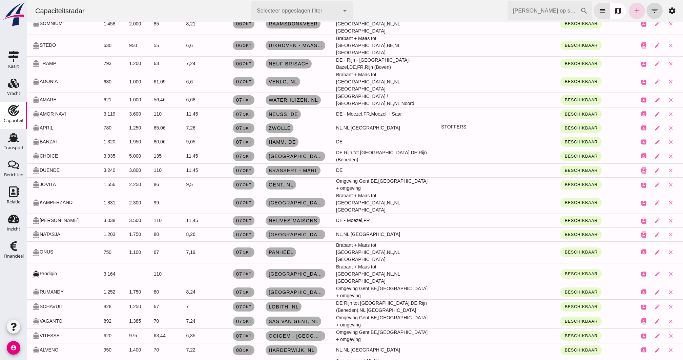
click at [242, 270] on small "okt" at bounding box center [246, 364] width 9 height 4
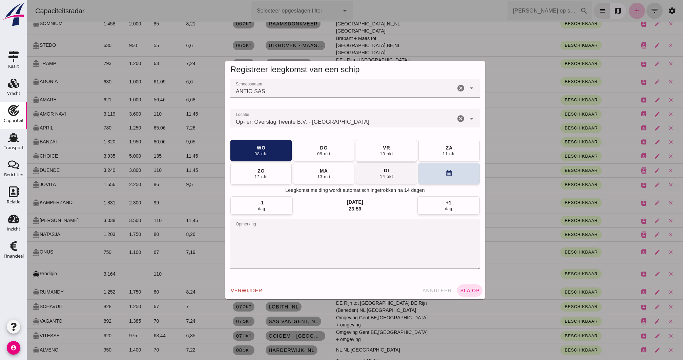
click at [392, 175] on div "14 okt" at bounding box center [387, 176] width 14 height 5
click at [392, 175] on div "20 okt" at bounding box center [387, 176] width 14 height 5
click at [470, 270] on div "verwijder annuleer sla op" at bounding box center [355, 291] width 260 height 18
click at [472, 270] on span "sla op" at bounding box center [470, 290] width 20 height 5
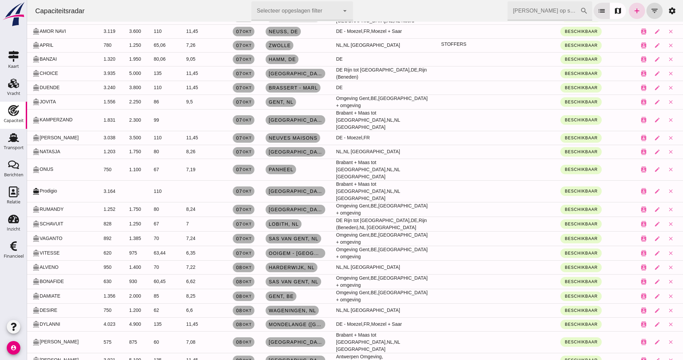
scroll to position [406, 0]
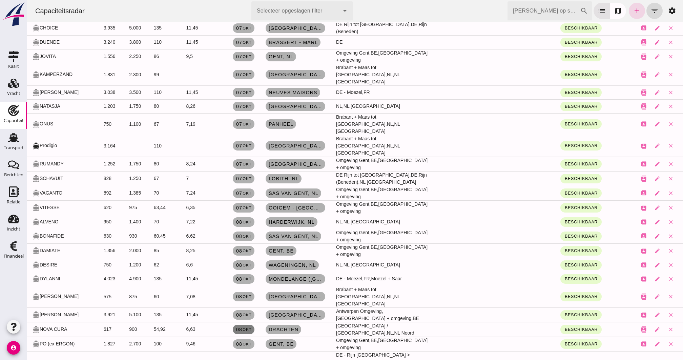
click at [241, 270] on link "[DATE]" at bounding box center [244, 329] width 22 height 9
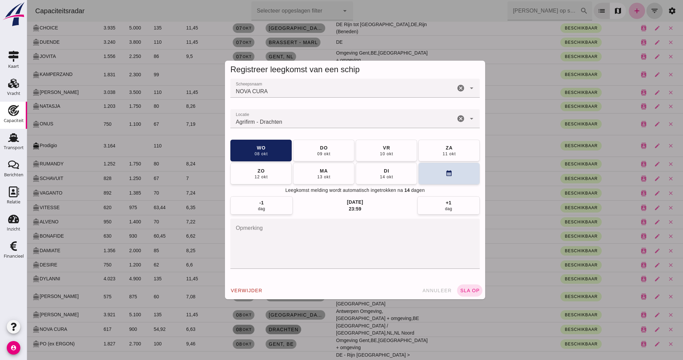
click at [314, 240] on textarea "opmerking" at bounding box center [356, 244] width 250 height 50
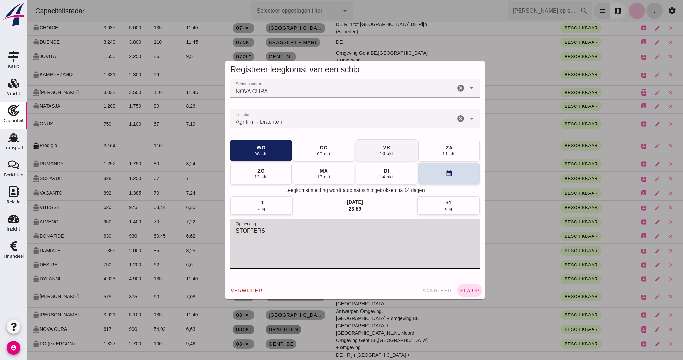
type textarea "STOFFERS"
click at [395, 150] on button "vr 10 okt" at bounding box center [386, 150] width 61 height 22
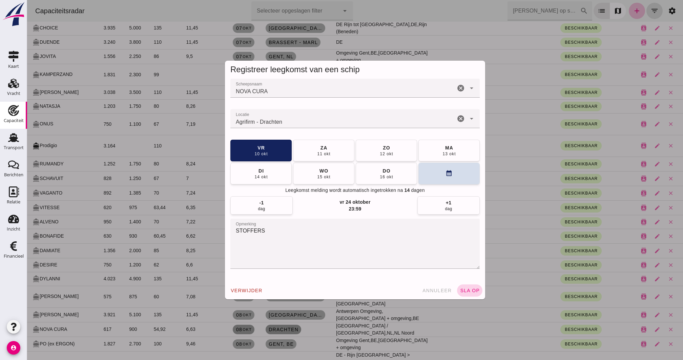
click at [468, 270] on button "sla op" at bounding box center [469, 290] width 25 height 12
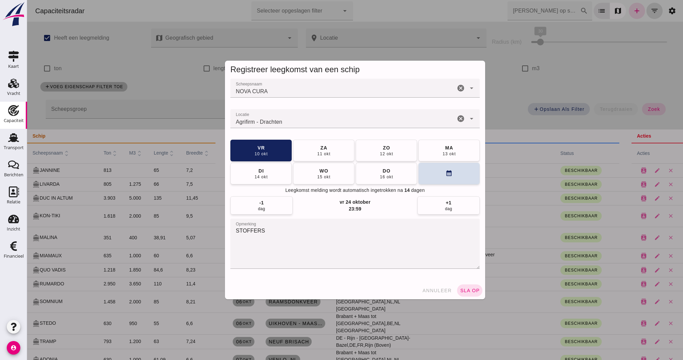
scroll to position [406, 0]
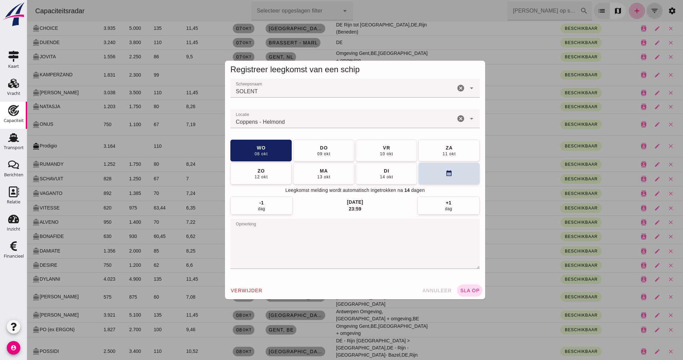
click at [460, 121] on icon "cancel" at bounding box center [461, 119] width 8 height 8
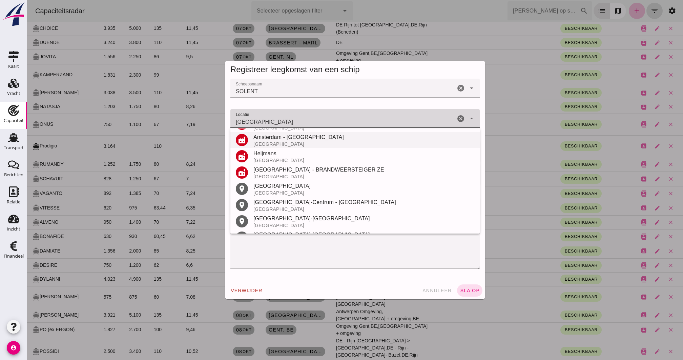
scroll to position [148, 0]
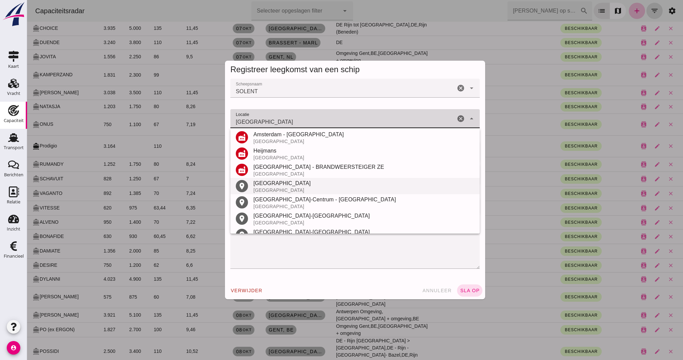
click at [263, 186] on div "[GEOGRAPHIC_DATA]" at bounding box center [364, 183] width 221 height 8
type input "[GEOGRAPHIC_DATA] - [GEOGRAPHIC_DATA]"
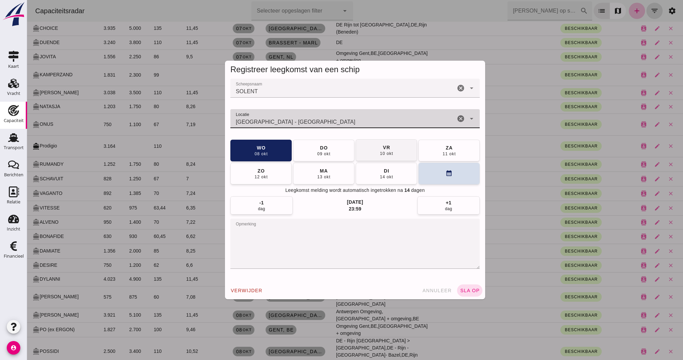
click at [404, 151] on button "vr 10 okt" at bounding box center [386, 150] width 61 height 22
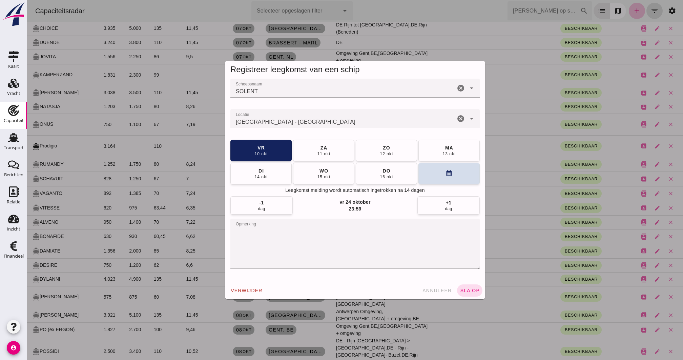
click at [342, 233] on textarea "opmerking" at bounding box center [356, 244] width 250 height 50
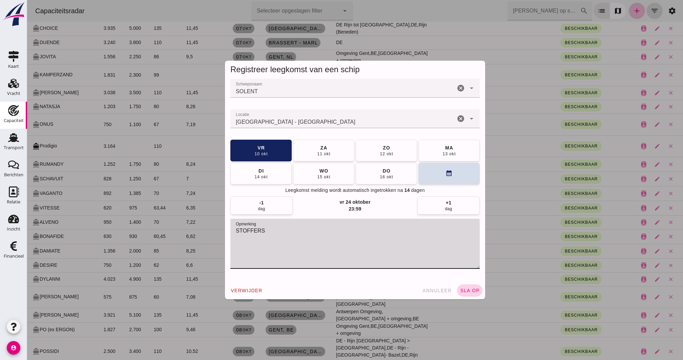
type textarea "STOFFERS"
click at [462, 270] on button "sla op" at bounding box center [469, 290] width 25 height 12
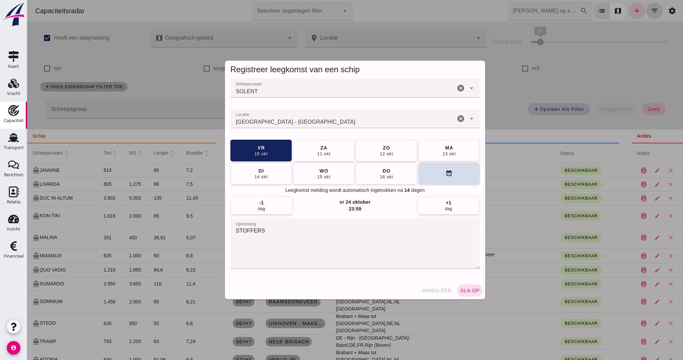
scroll to position [405, 0]
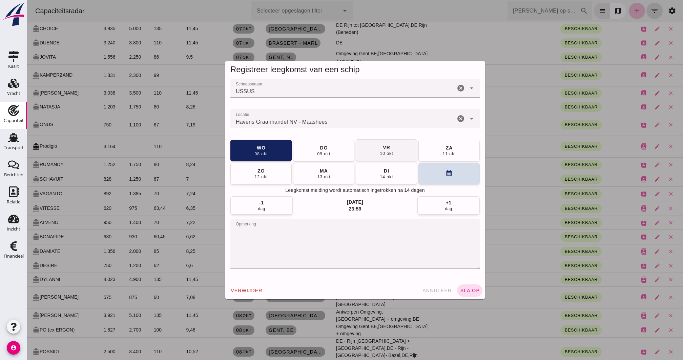
click at [388, 151] on div "10 okt" at bounding box center [387, 153] width 14 height 5
click at [477, 270] on span "sla op" at bounding box center [470, 290] width 20 height 5
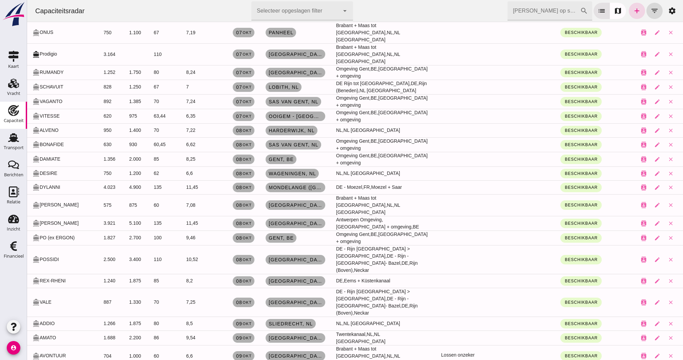
scroll to position [500, 0]
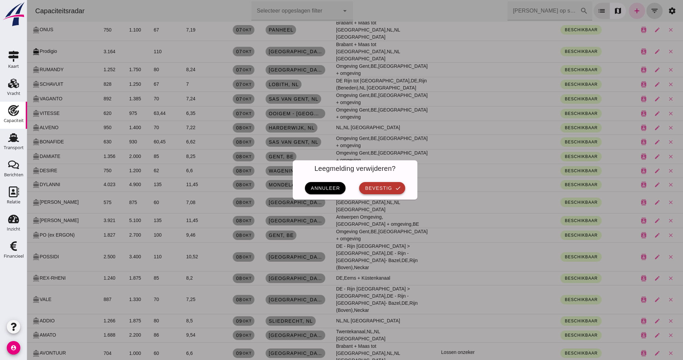
click at [402, 186] on button "bevestig check" at bounding box center [382, 188] width 46 height 12
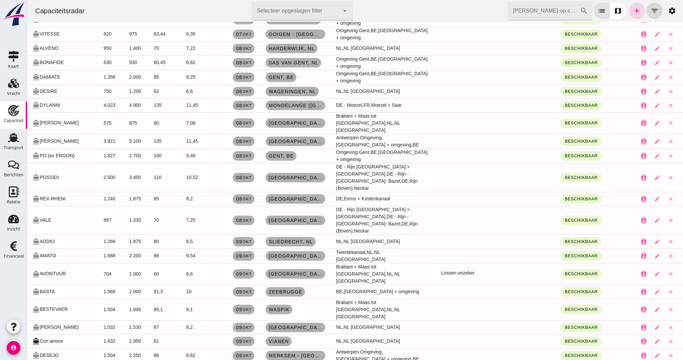
scroll to position [581, 0]
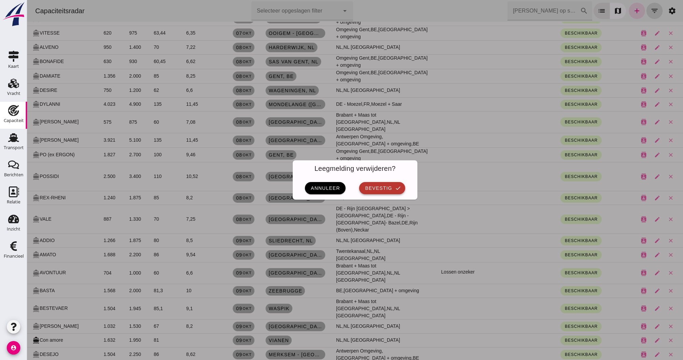
click at [366, 193] on button "bevestig check" at bounding box center [382, 188] width 46 height 12
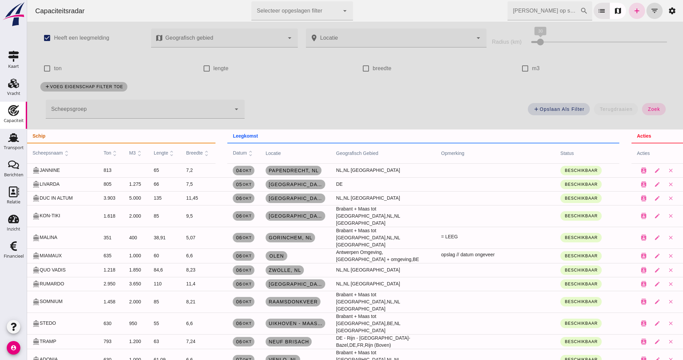
scroll to position [580, 0]
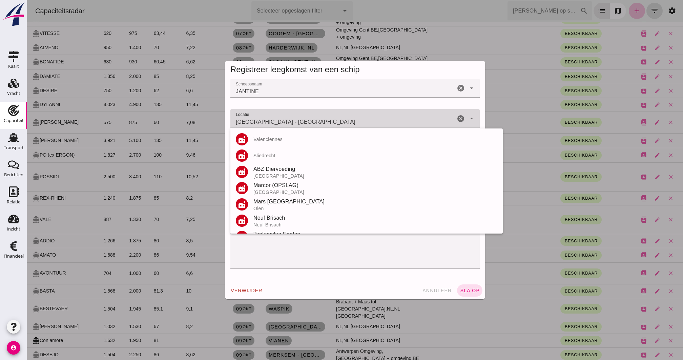
click at [345, 115] on div "[GEOGRAPHIC_DATA] - [GEOGRAPHIC_DATA] [GEOGRAPHIC_DATA] - [GEOGRAPHIC_DATA]" at bounding box center [343, 118] width 225 height 19
click at [337, 123] on input "[GEOGRAPHIC_DATA] - [GEOGRAPHIC_DATA]" at bounding box center [343, 122] width 225 height 8
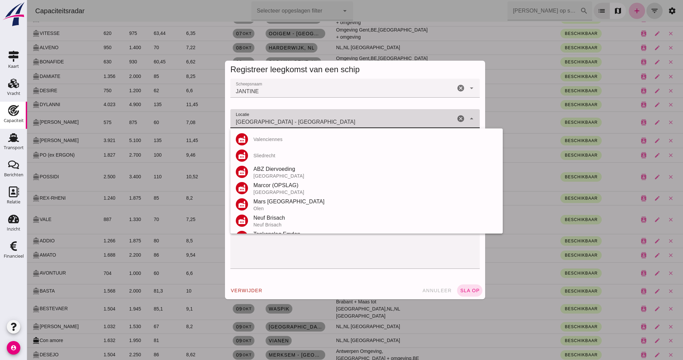
click at [337, 123] on input "[GEOGRAPHIC_DATA] - [GEOGRAPHIC_DATA]" at bounding box center [343, 122] width 225 height 8
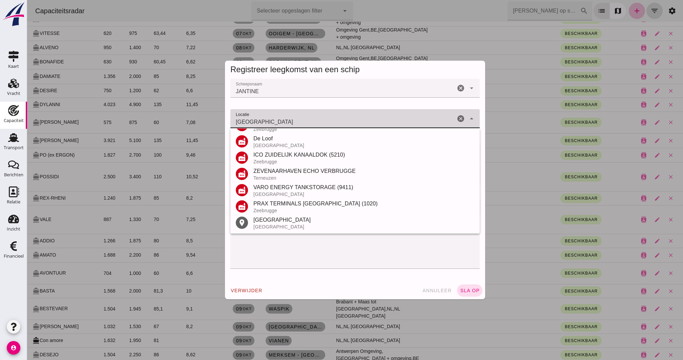
scroll to position [79, 0]
click at [266, 226] on div "[GEOGRAPHIC_DATA]" at bounding box center [364, 226] width 221 height 5
type input "Brugge - [GEOGRAPHIC_DATA]"
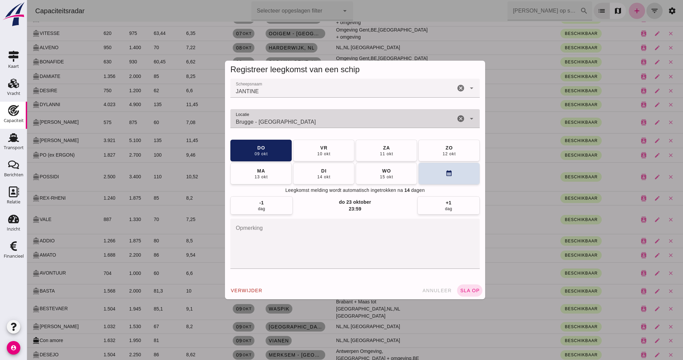
drag, startPoint x: 262, startPoint y: 243, endPoint x: 264, endPoint y: 236, distance: 7.6
click at [262, 243] on textarea "opmerking" at bounding box center [356, 244] width 250 height 50
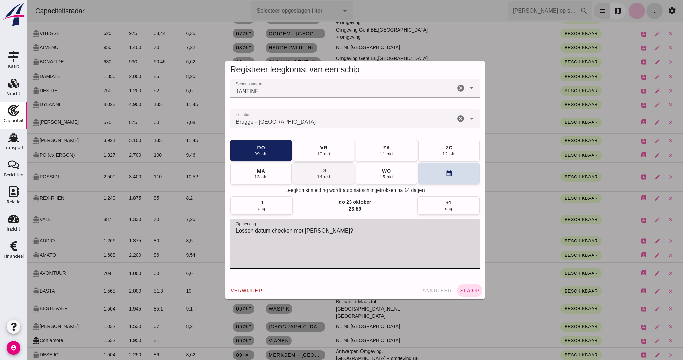
type textarea "Lossen datum checken met [PERSON_NAME]?"
click at [319, 178] on div "14 okt" at bounding box center [324, 176] width 14 height 5
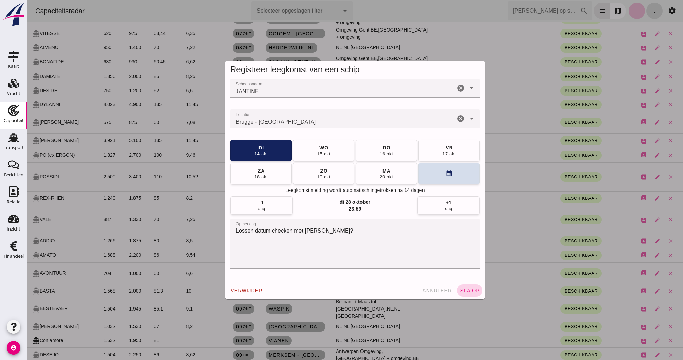
click at [476, 270] on button "sla op" at bounding box center [469, 290] width 25 height 12
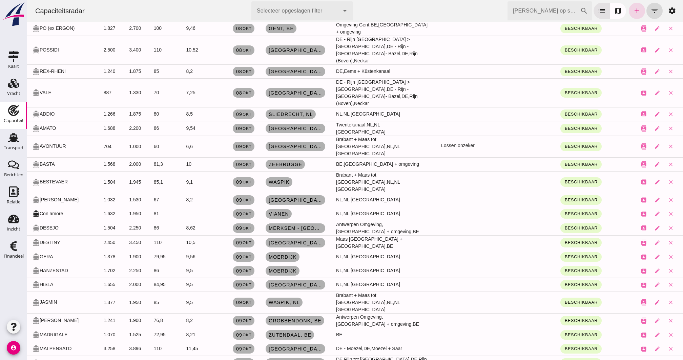
scroll to position [726, 0]
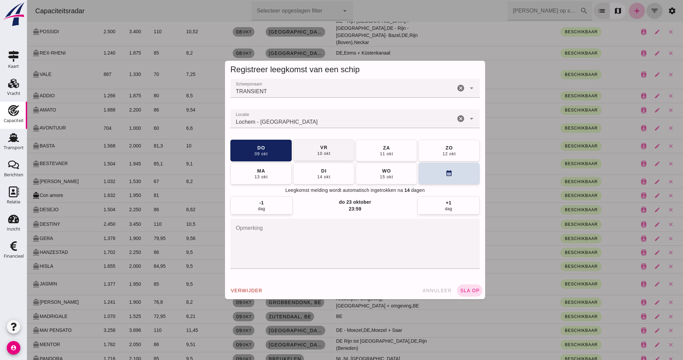
click at [335, 155] on button "vr 10 okt" at bounding box center [323, 150] width 61 height 22
click at [472, 270] on span "sla op" at bounding box center [470, 290] width 20 height 5
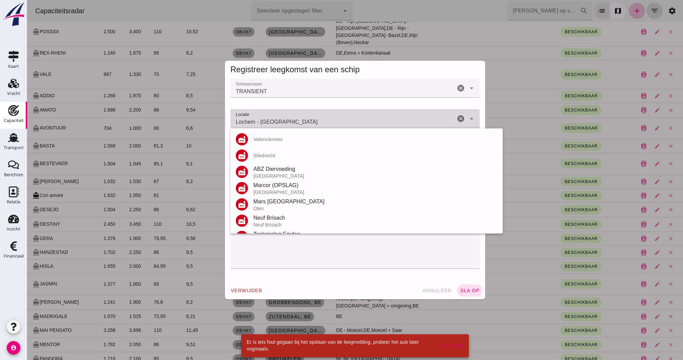
click at [346, 125] on input "Lochem - [GEOGRAPHIC_DATA]" at bounding box center [343, 122] width 225 height 8
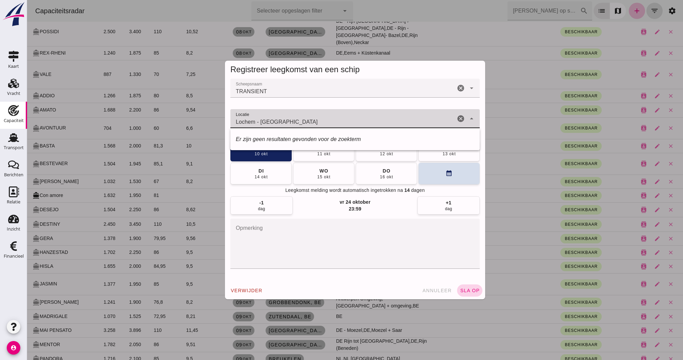
type input "Lochem - [GEOGRAPHIC_DATA]"
click at [471, 270] on span "sla op" at bounding box center [470, 290] width 20 height 5
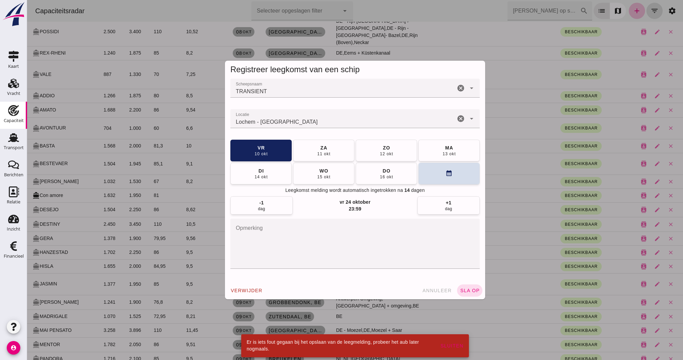
click at [300, 123] on input "Lochem - [GEOGRAPHIC_DATA]" at bounding box center [343, 122] width 225 height 8
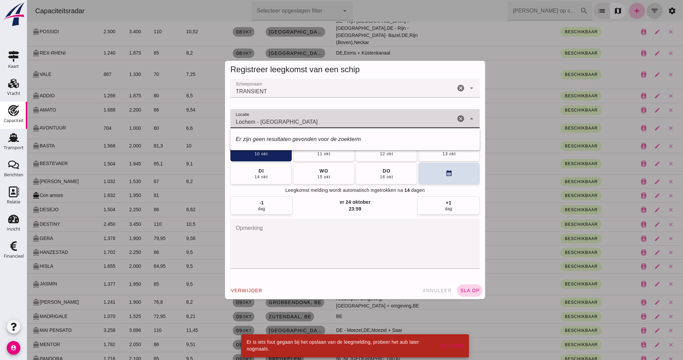
type input "Lochem - [GEOGRAPHIC_DATA]"
click at [474, 270] on span "sla op" at bounding box center [470, 290] width 20 height 5
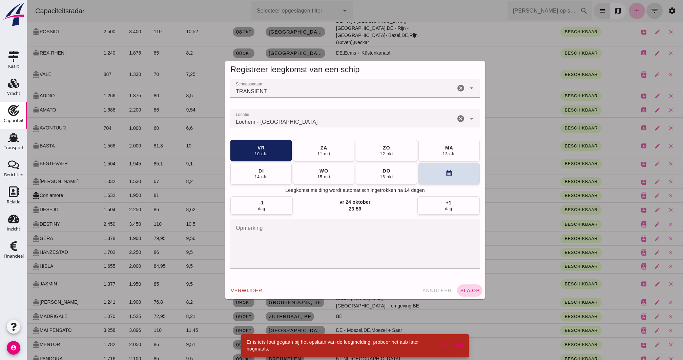
click at [473, 270] on span "sla op" at bounding box center [470, 290] width 20 height 5
click at [315, 121] on input "Lochem - [GEOGRAPHIC_DATA]" at bounding box center [343, 122] width 225 height 8
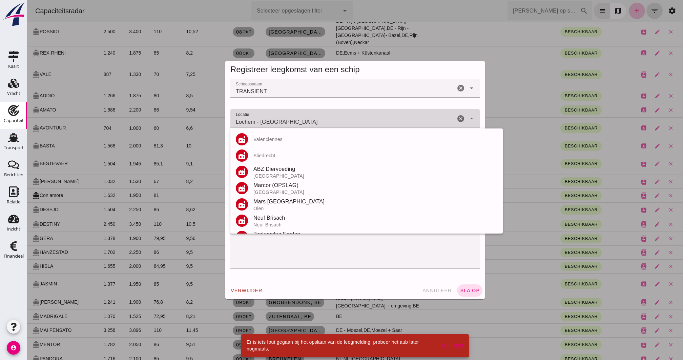
click at [315, 121] on input "Lochem - [GEOGRAPHIC_DATA]" at bounding box center [343, 122] width 225 height 8
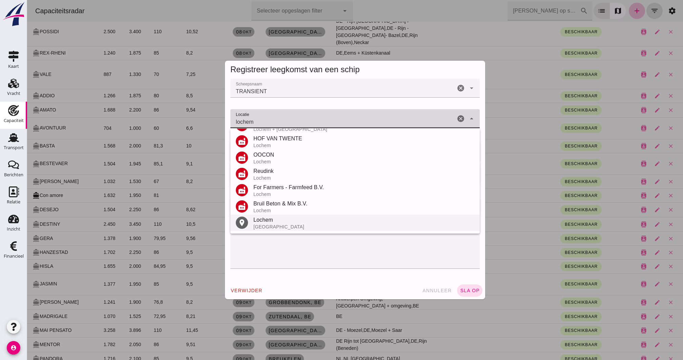
scroll to position [79, 0]
click at [275, 224] on div "[GEOGRAPHIC_DATA]" at bounding box center [364, 226] width 221 height 5
type input "Lochem - [GEOGRAPHIC_DATA]"
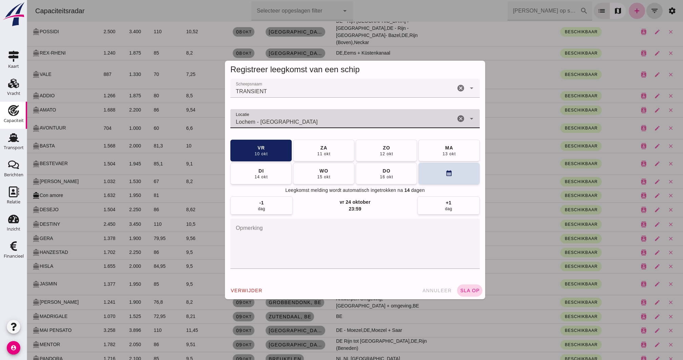
click at [471, 270] on span "sla op" at bounding box center [470, 290] width 20 height 5
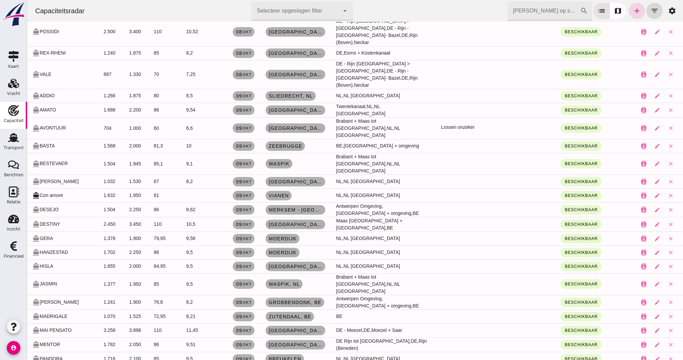
scroll to position [732, 0]
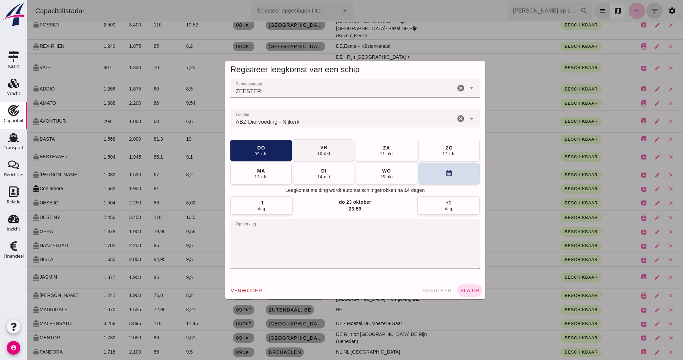
click at [321, 153] on div "10 okt" at bounding box center [324, 153] width 14 height 5
click at [471, 270] on div "verwijder annuleer sla op" at bounding box center [355, 291] width 260 height 18
click at [470, 270] on button "sla op" at bounding box center [469, 290] width 25 height 12
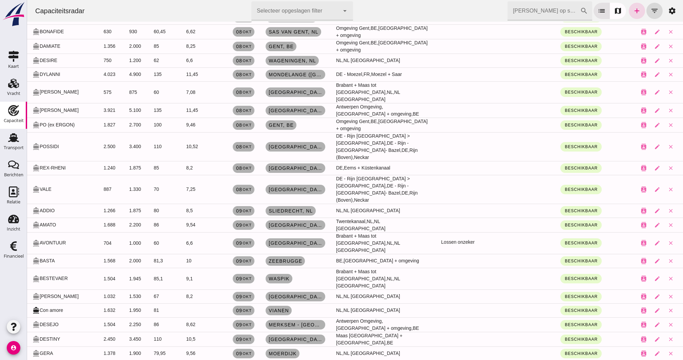
scroll to position [610, 0]
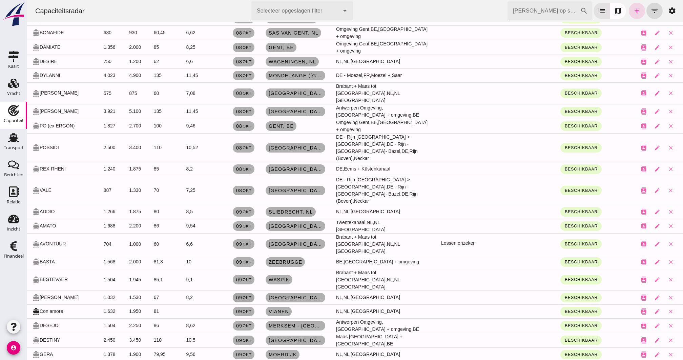
click at [243, 270] on link "[DATE]" at bounding box center [244, 297] width 22 height 9
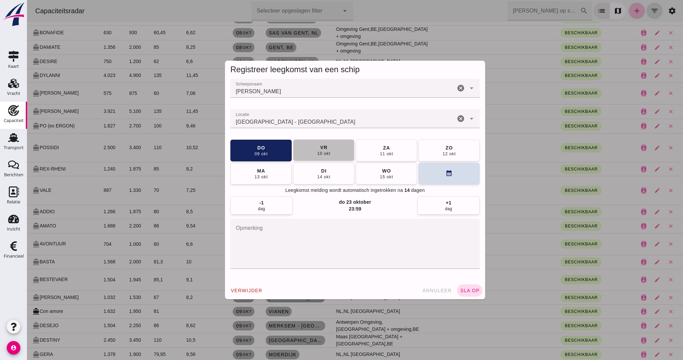
click at [326, 150] on div "vr" at bounding box center [324, 147] width 8 height 7
click at [471, 270] on button "sla op" at bounding box center [469, 290] width 25 height 12
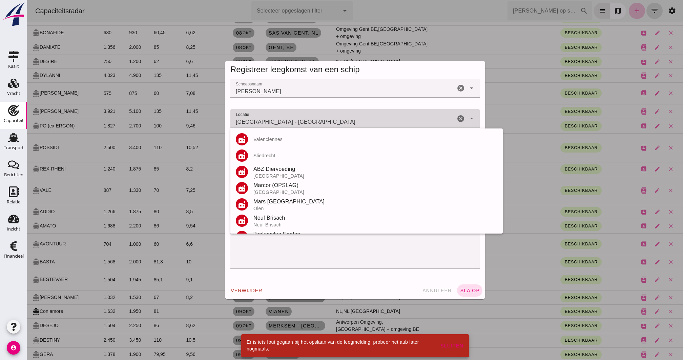
click at [330, 119] on input "[GEOGRAPHIC_DATA] - [GEOGRAPHIC_DATA]" at bounding box center [343, 122] width 225 height 8
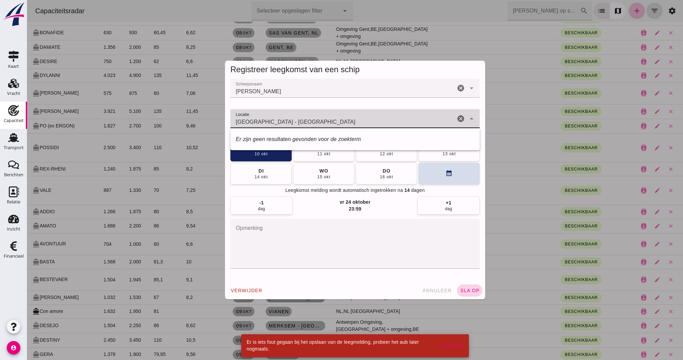
type input "[GEOGRAPHIC_DATA] - [GEOGRAPHIC_DATA]"
click at [473, 270] on button "sla op" at bounding box center [469, 290] width 25 height 12
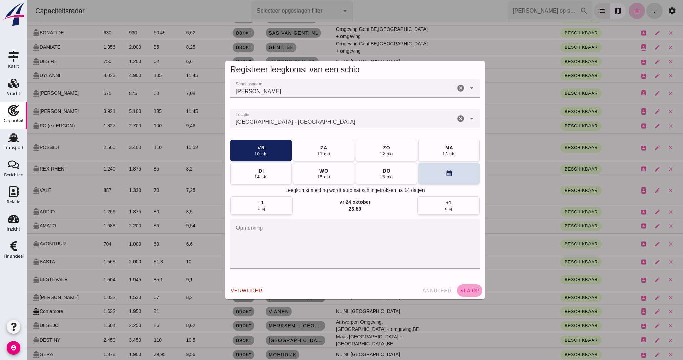
click at [472, 270] on span "sla op" at bounding box center [470, 290] width 20 height 5
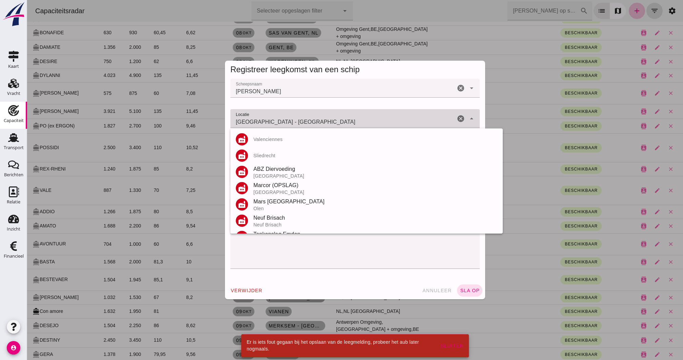
click at [330, 123] on input "[GEOGRAPHIC_DATA] - [GEOGRAPHIC_DATA]" at bounding box center [343, 122] width 225 height 8
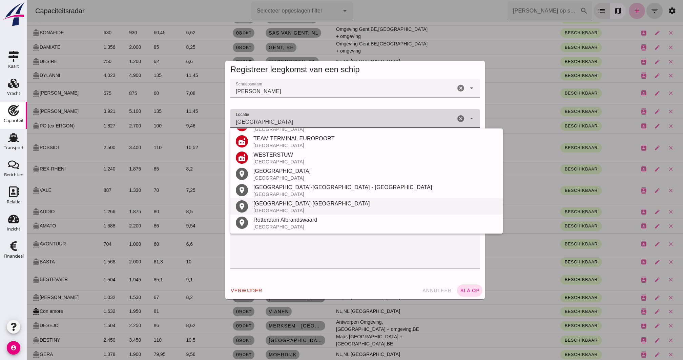
scroll to position [144, 0]
click at [276, 173] on div "[GEOGRAPHIC_DATA]" at bounding box center [376, 171] width 244 height 8
type input "[GEOGRAPHIC_DATA] - [GEOGRAPHIC_DATA]"
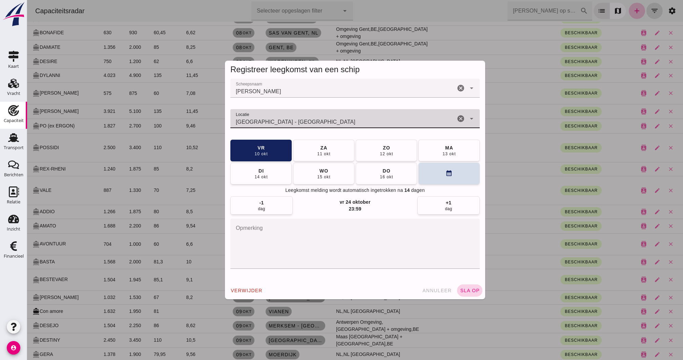
click at [468, 270] on span "sla op" at bounding box center [470, 290] width 20 height 5
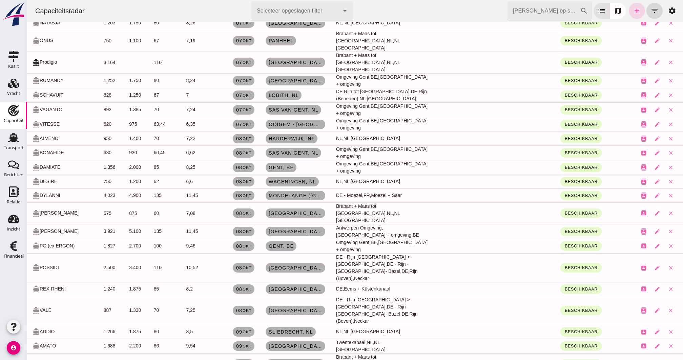
scroll to position [485, 0]
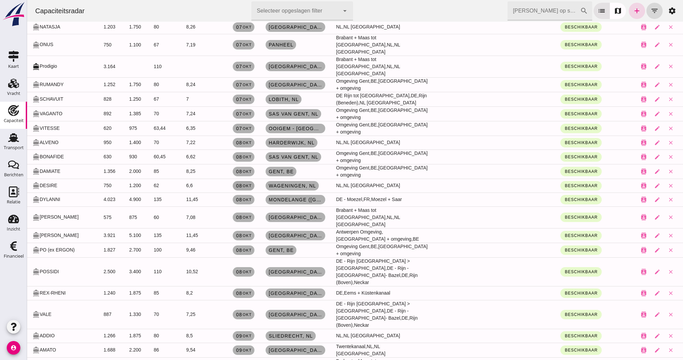
click at [238, 183] on span "[DATE]" at bounding box center [244, 185] width 16 height 5
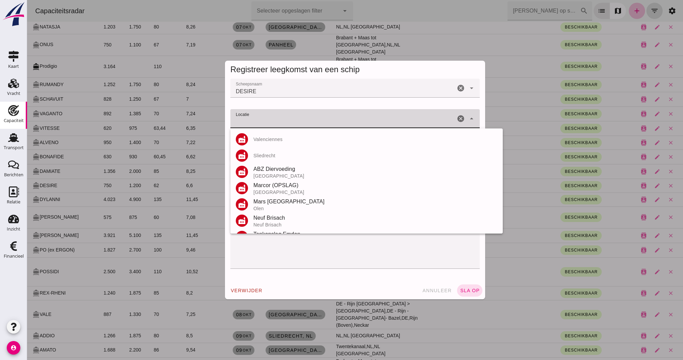
click at [433, 121] on input "Locatie" at bounding box center [343, 122] width 225 height 8
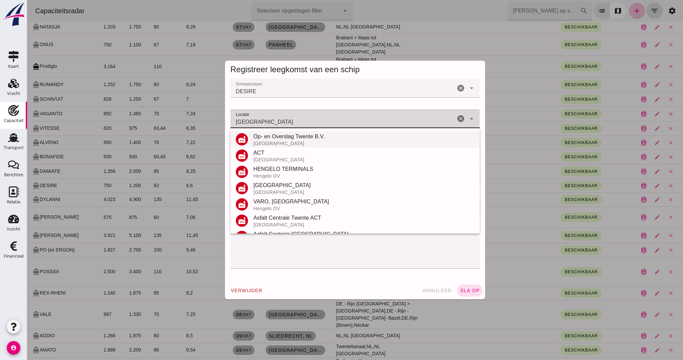
drag, startPoint x: 433, startPoint y: 121, endPoint x: 314, endPoint y: 137, distance: 120.8
click at [314, 137] on div "Op- en Overslag Twente B.V." at bounding box center [364, 137] width 221 height 8
type input "Op- en Overslag Twente B.V. - [GEOGRAPHIC_DATA]"
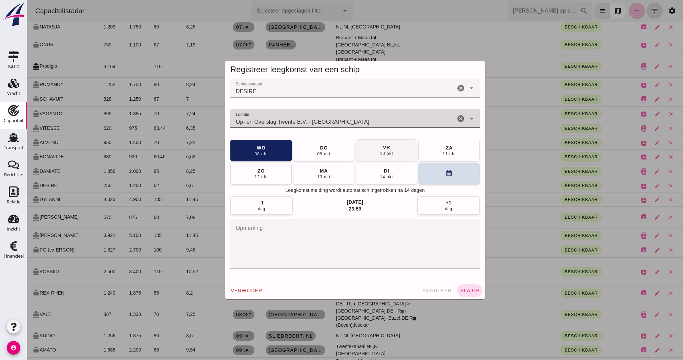
click at [374, 152] on button "vr 10 okt" at bounding box center [386, 150] width 61 height 22
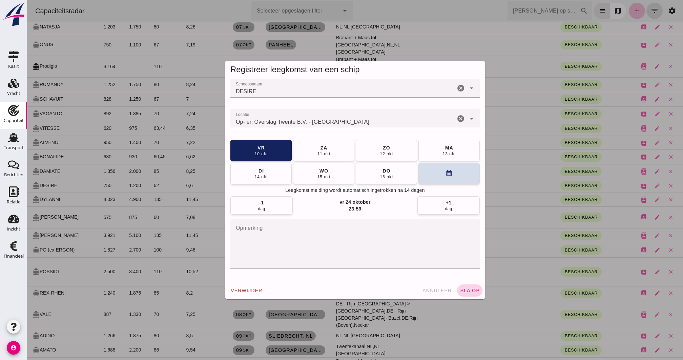
click at [468, 270] on span "sla op" at bounding box center [470, 290] width 20 height 5
